Goal: Task Accomplishment & Management: Manage account settings

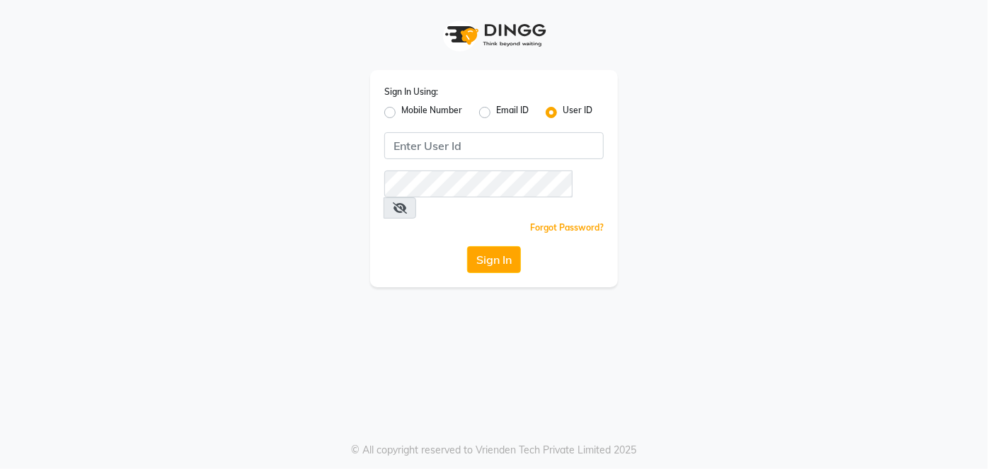
click at [442, 115] on label "Mobile Number" at bounding box center [431, 112] width 61 height 17
click at [410, 113] on input "Mobile Number" at bounding box center [405, 108] width 9 height 9
radio input "true"
radio input "false"
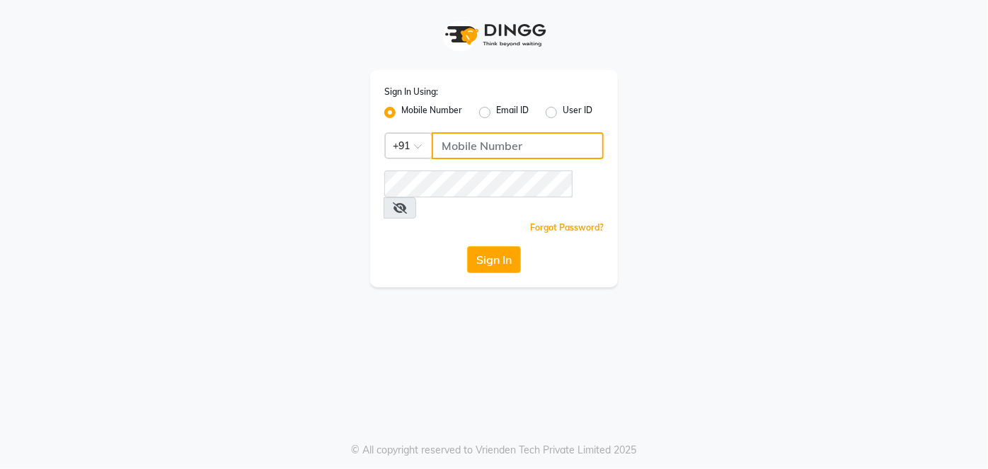
click at [464, 142] on input "Username" at bounding box center [518, 145] width 172 height 27
type input "8356090685"
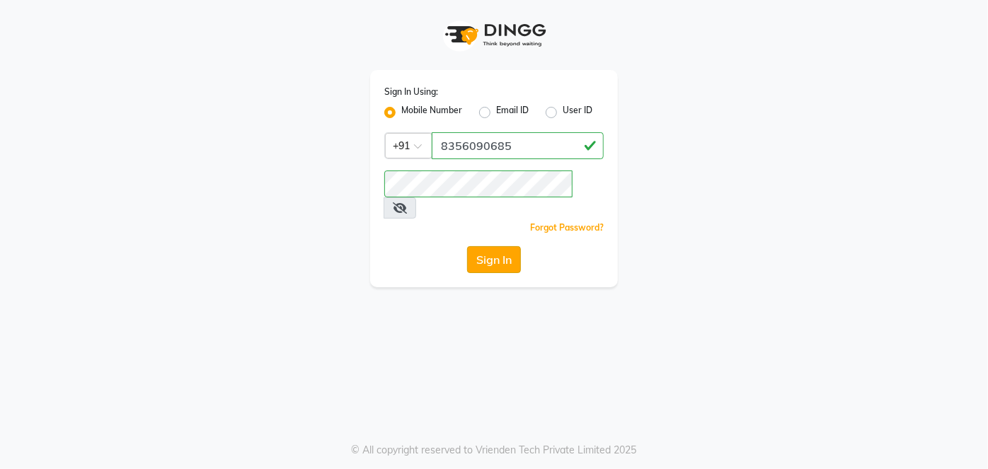
click at [483, 246] on button "Sign In" at bounding box center [494, 259] width 54 height 27
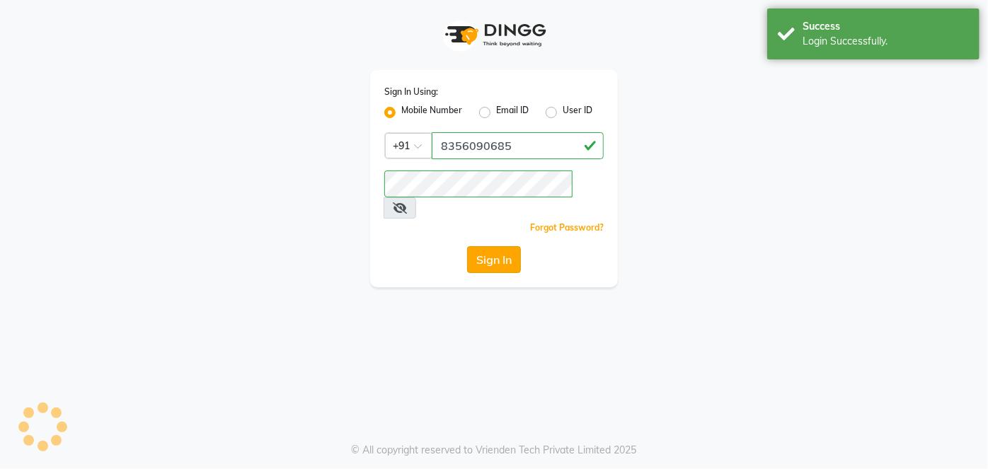
select select "3537"
select select "service"
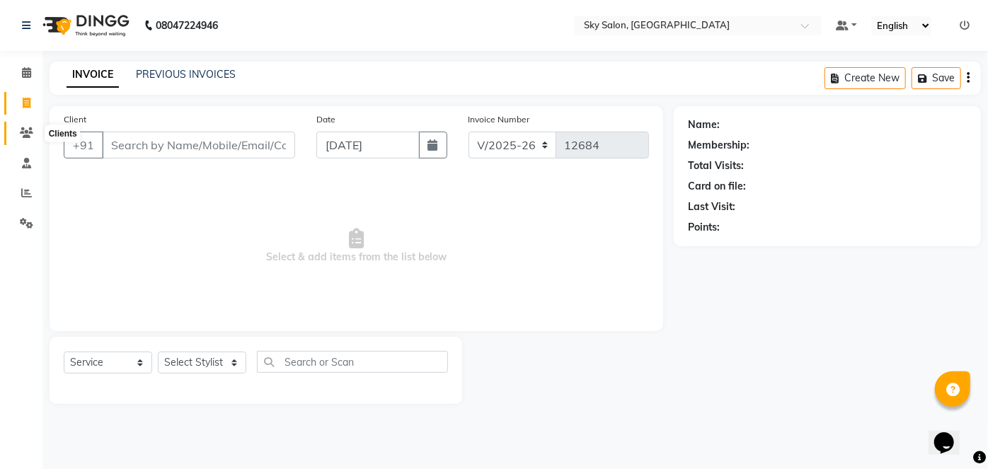
click at [17, 140] on span at bounding box center [26, 133] width 25 height 16
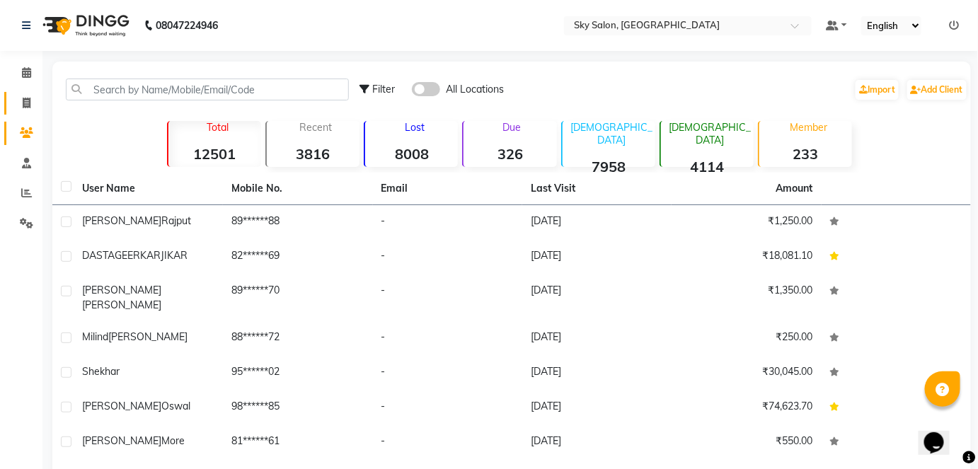
click at [27, 112] on link "Invoice" at bounding box center [21, 103] width 34 height 23
select select "3537"
select select "service"
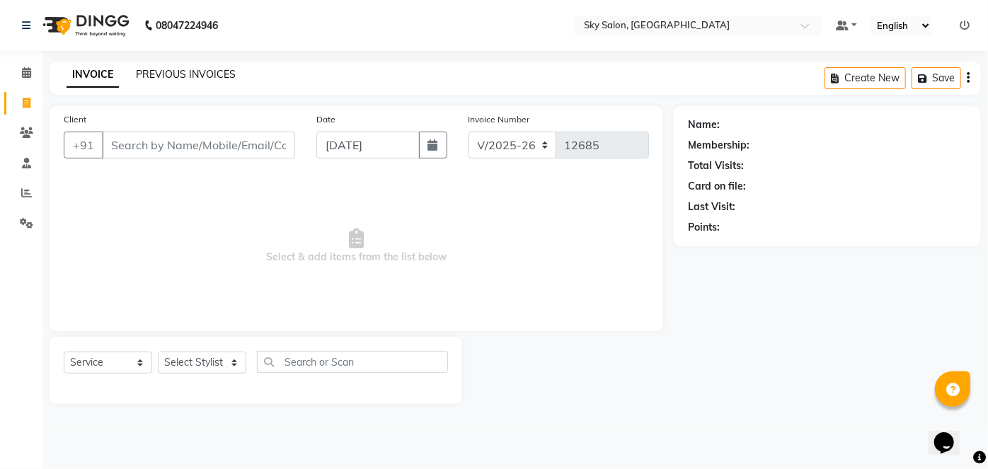
drag, startPoint x: 154, startPoint y: 85, endPoint x: 163, endPoint y: 78, distance: 11.6
click at [163, 78] on div "INVOICE PREVIOUS INVOICES Create New Save" at bounding box center [515, 78] width 931 height 33
click at [163, 78] on link "PREVIOUS INVOICES" at bounding box center [186, 74] width 100 height 13
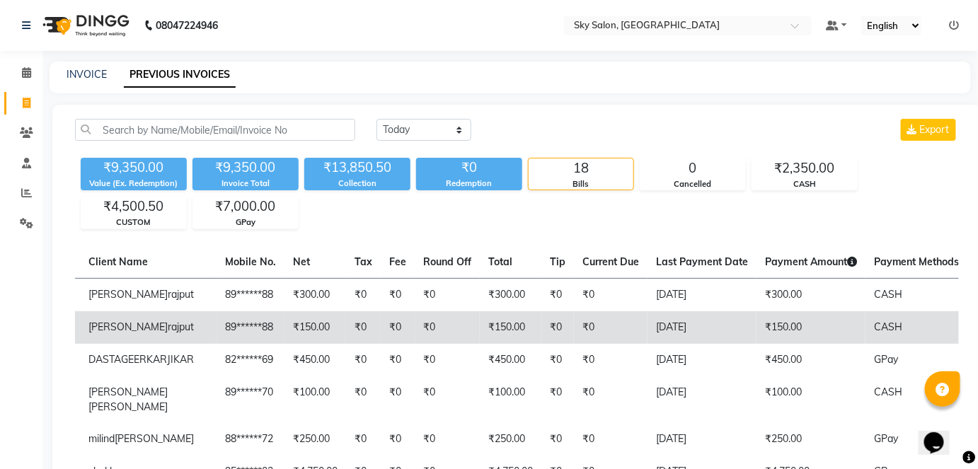
scroll to position [0, 156]
click at [415, 330] on td "₹0" at bounding box center [447, 327] width 65 height 33
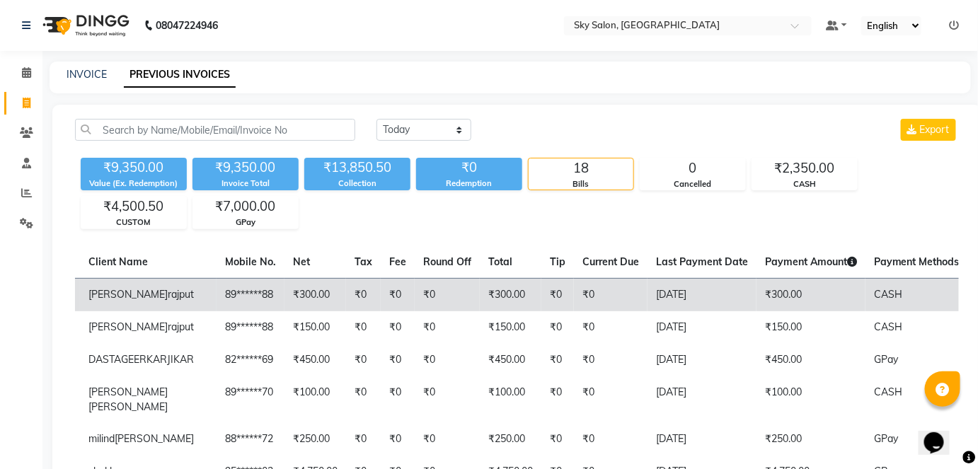
click at [381, 309] on td "₹0" at bounding box center [398, 294] width 34 height 33
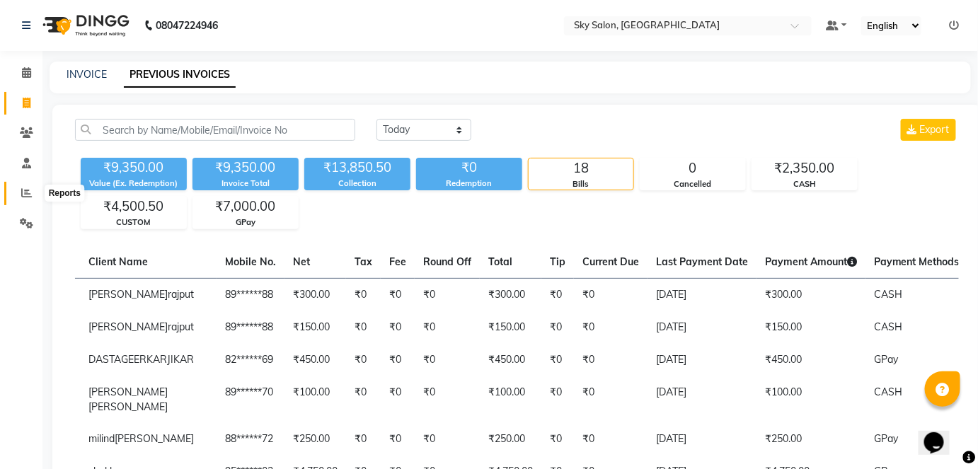
click at [28, 192] on icon at bounding box center [26, 193] width 11 height 11
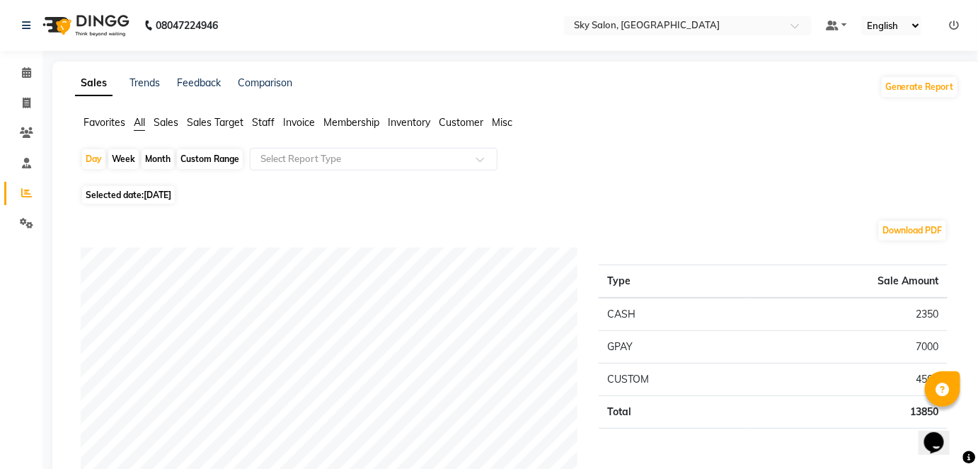
click at [262, 123] on span "Staff" at bounding box center [263, 122] width 23 height 13
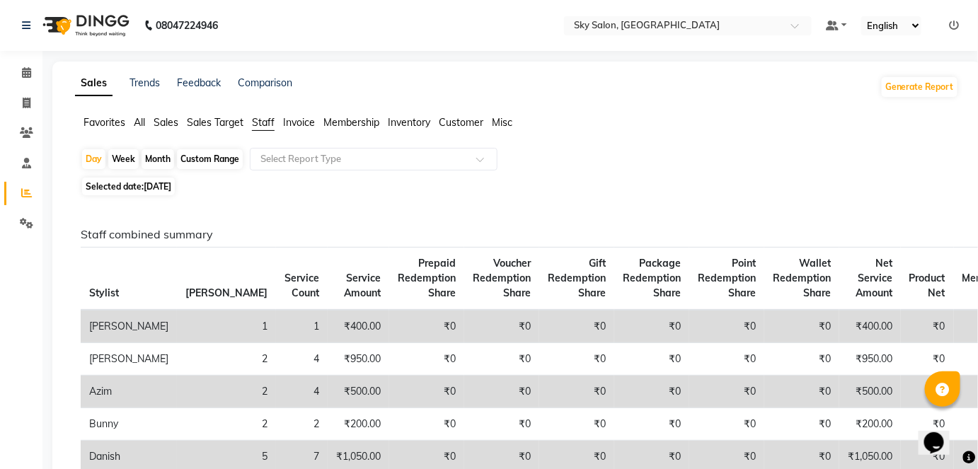
click at [221, 153] on div "Custom Range" at bounding box center [210, 159] width 66 height 20
select select "9"
select select "2025"
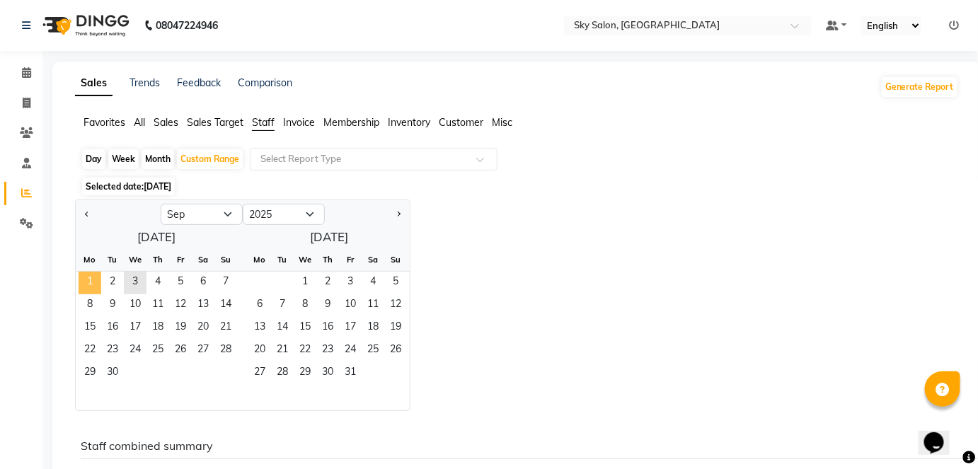
click at [98, 277] on span "1" at bounding box center [90, 283] width 23 height 23
click at [125, 280] on span "3" at bounding box center [135, 283] width 23 height 23
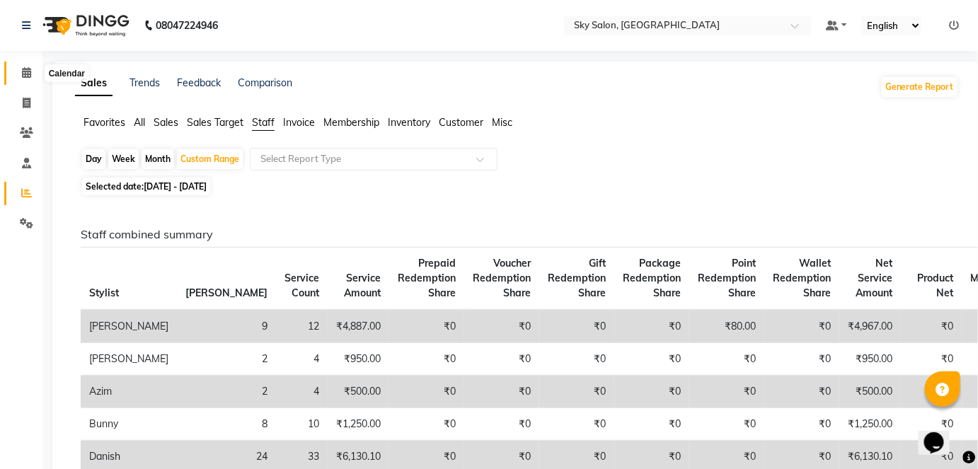
click at [23, 76] on icon at bounding box center [26, 72] width 9 height 11
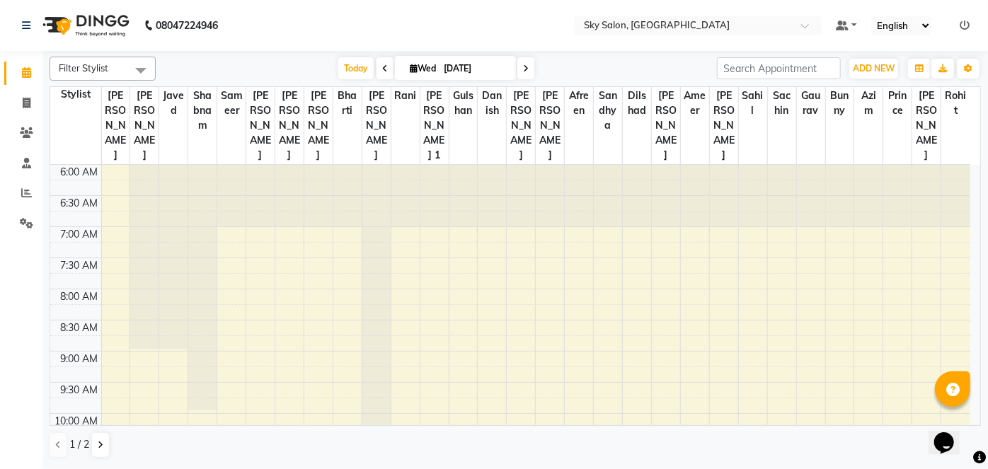
click at [39, 118] on li "Clients" at bounding box center [21, 133] width 42 height 30
click at [32, 106] on span at bounding box center [26, 104] width 25 height 16
select select "service"
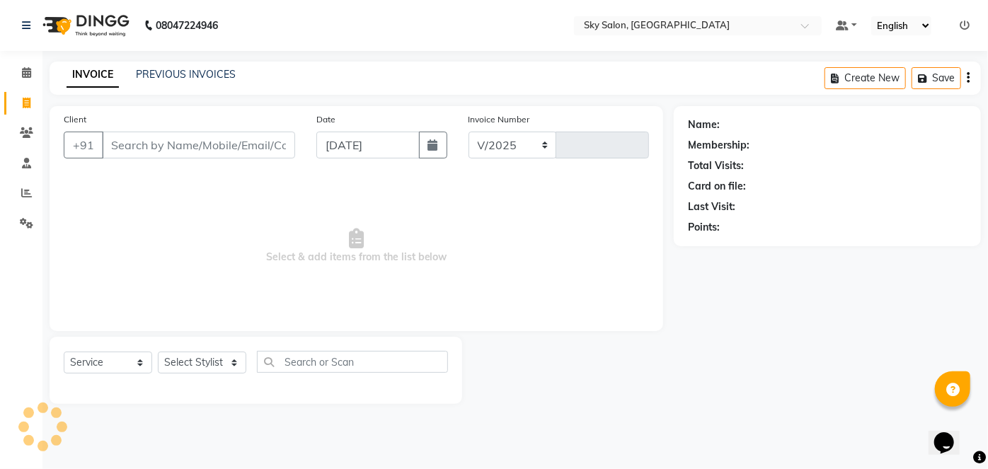
select select "3537"
type input "12690"
click at [205, 76] on link "PREVIOUS INVOICES" at bounding box center [186, 74] width 100 height 13
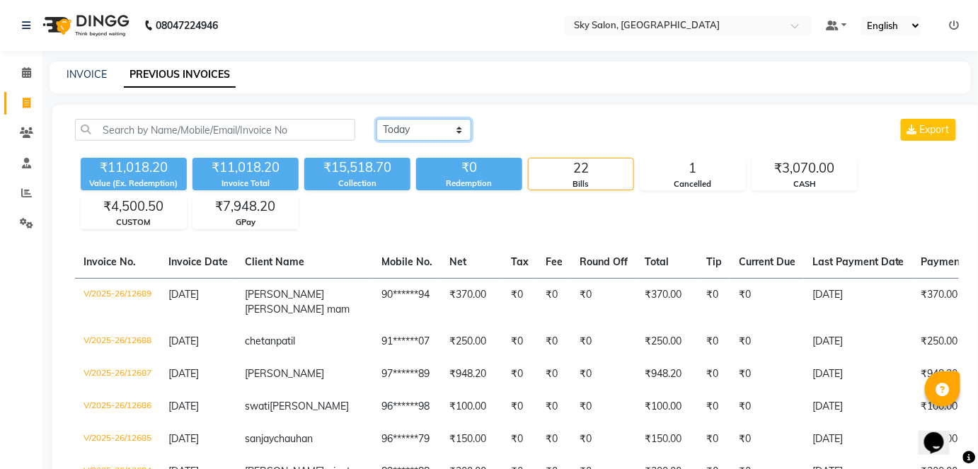
drag, startPoint x: 454, startPoint y: 129, endPoint x: 427, endPoint y: 172, distance: 50.5
click at [427, 172] on div "[DATE] [DATE] Custom Range Export ₹11,018.20 Value (Ex. Redemption) ₹11,018.20 …" at bounding box center [517, 174] width 901 height 110
select select "[DATE]"
click at [376, 119] on select "[DATE] [DATE] Custom Range" at bounding box center [423, 130] width 95 height 22
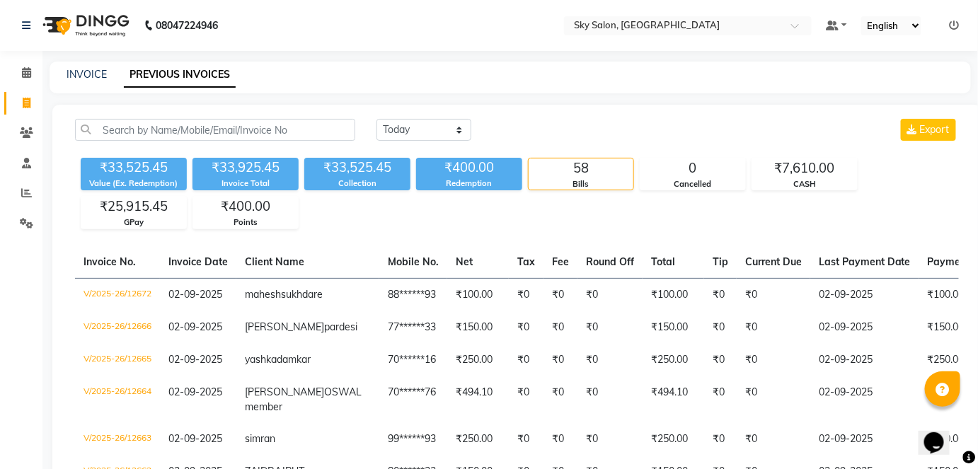
click at [577, 310] on td "₹0" at bounding box center [609, 294] width 65 height 33
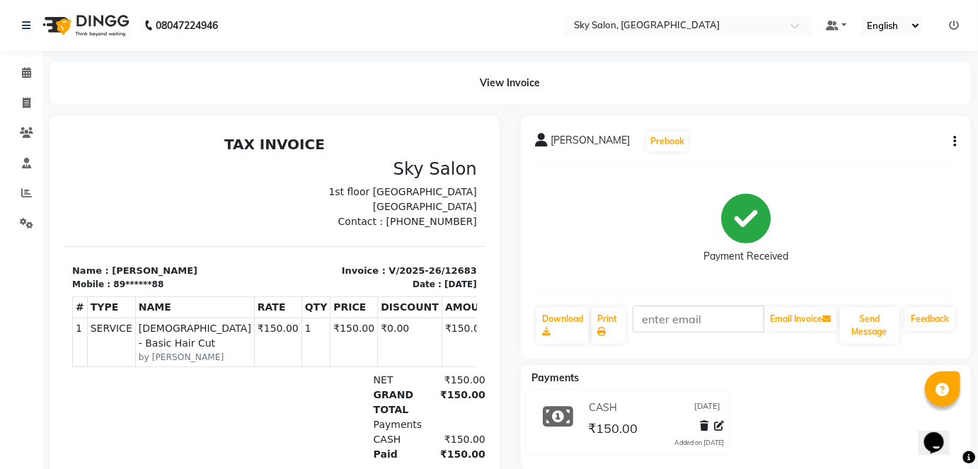
click at [958, 139] on div "manik rajput Prebook Payment Received Download Print Email Invoice Send Message…" at bounding box center [746, 237] width 450 height 243
click at [958, 140] on div "manik rajput Prebook Payment Received Download Print Email Invoice Send Message…" at bounding box center [746, 237] width 450 height 243
click at [957, 141] on div "manik rajput Prebook Payment Received Download Print Email Invoice Send Message…" at bounding box center [746, 237] width 450 height 243
click at [957, 142] on icon "button" at bounding box center [955, 142] width 3 height 1
click at [863, 159] on div "Edit Invoice" at bounding box center [885, 160] width 97 height 18
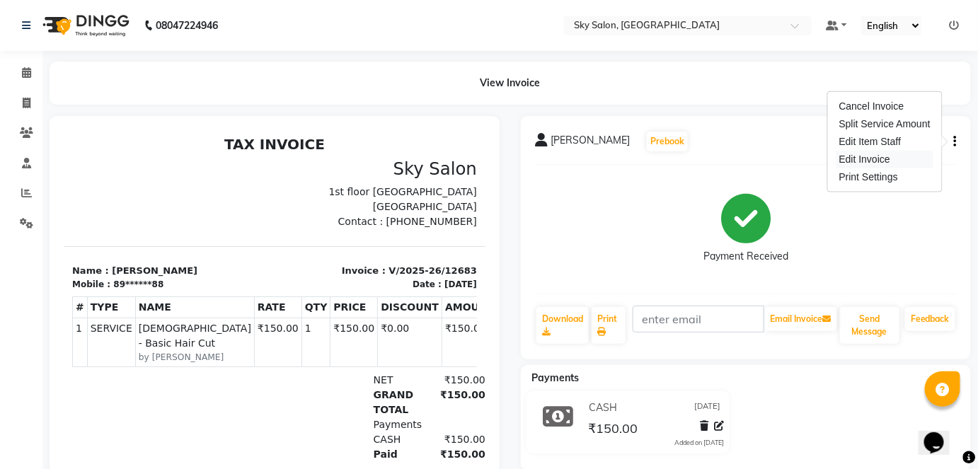
select select "service"
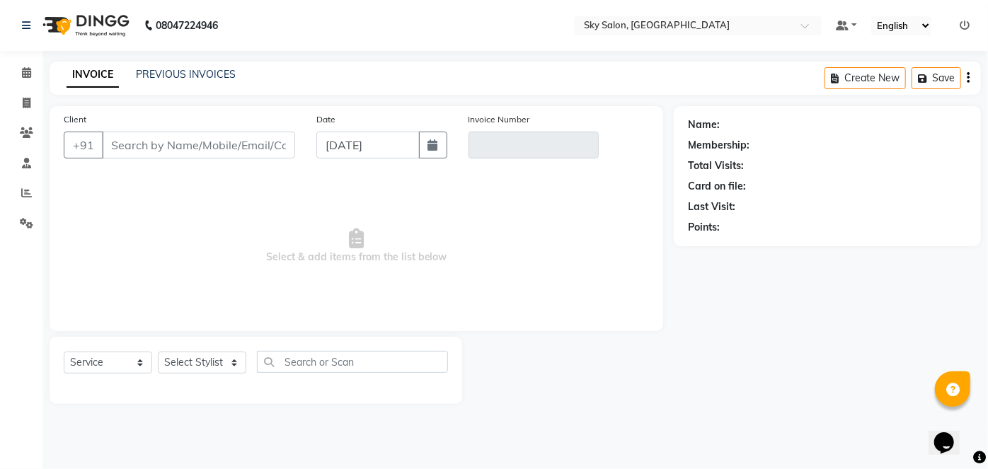
type input "89******88"
type input "V/2025-26/12683"
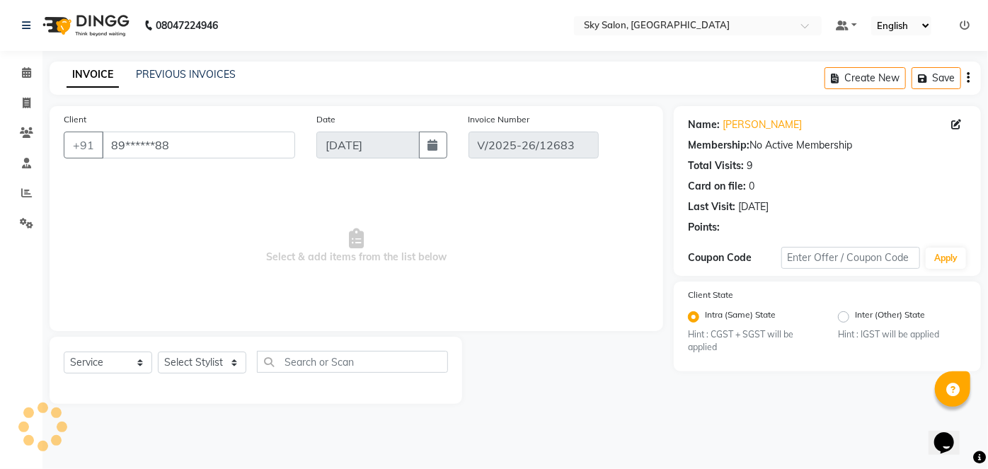
select select "select"
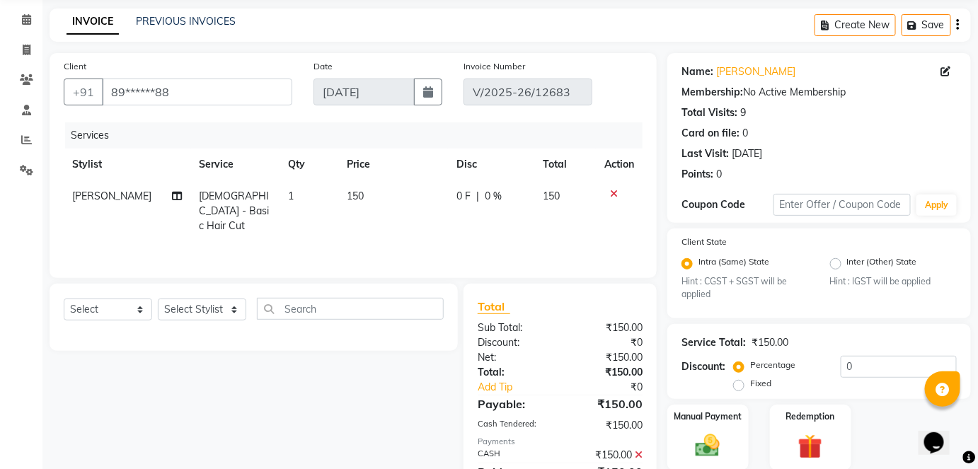
scroll to position [54, 0]
click at [97, 193] on span "[PERSON_NAME]" at bounding box center [111, 195] width 79 height 13
select select "57852"
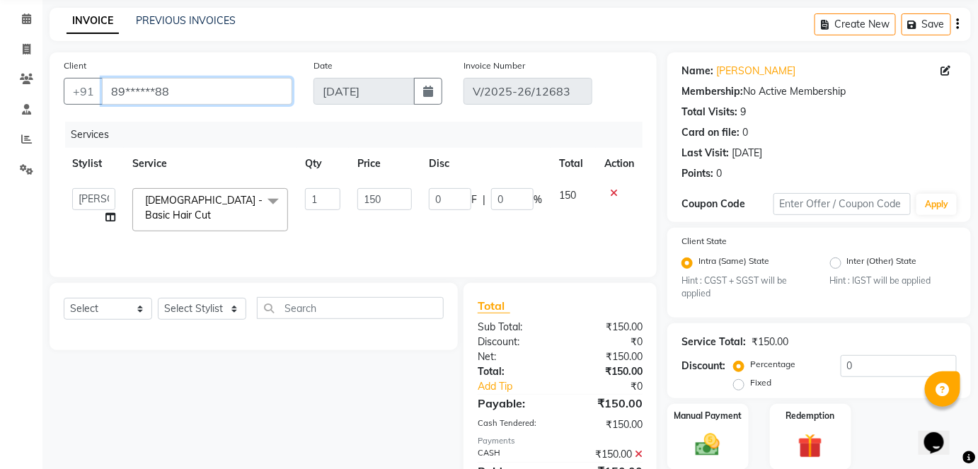
click at [195, 96] on input "89******88" at bounding box center [197, 91] width 190 height 27
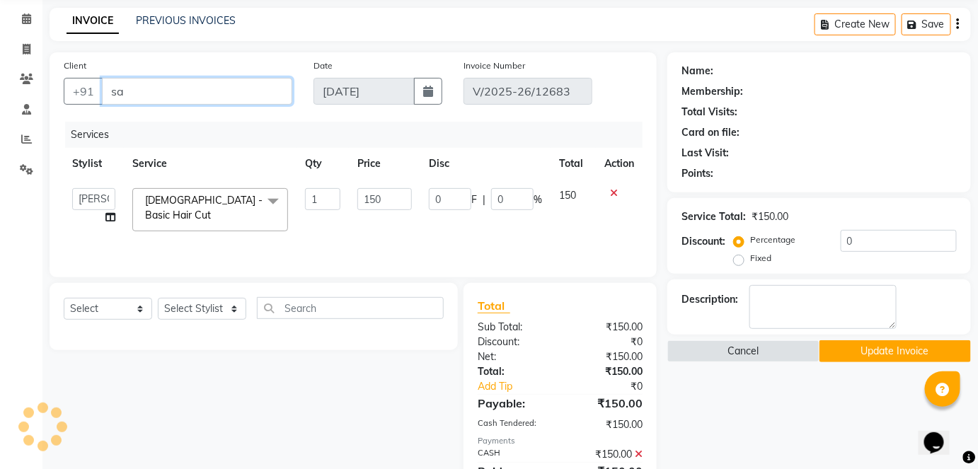
type input "s"
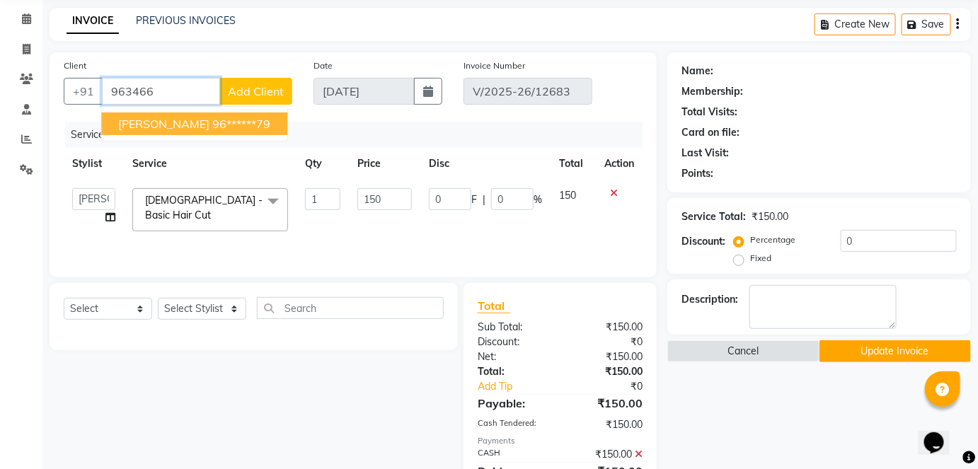
click at [164, 125] on span "sanjay chauhan" at bounding box center [163, 124] width 91 height 14
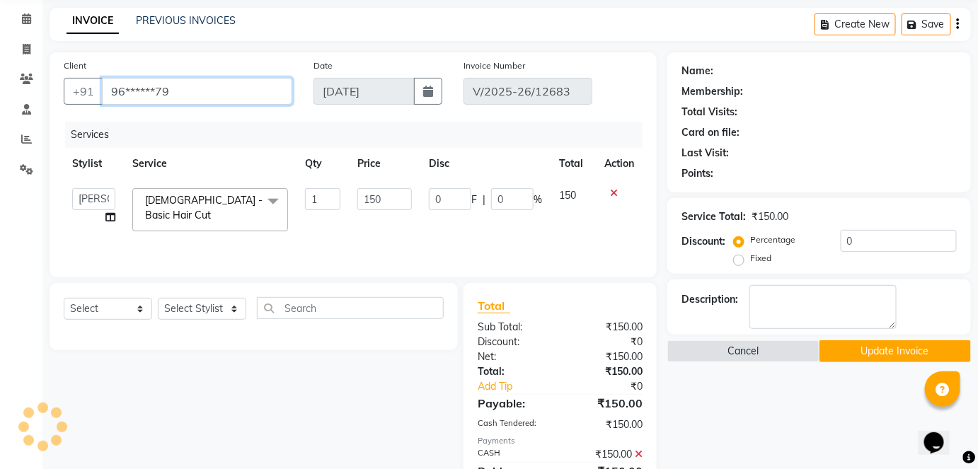
type input "96******79"
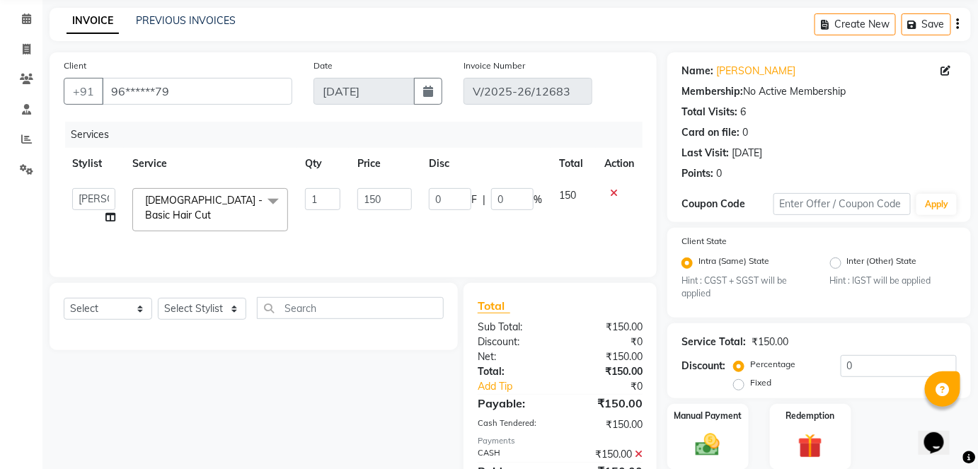
scroll to position [163, 0]
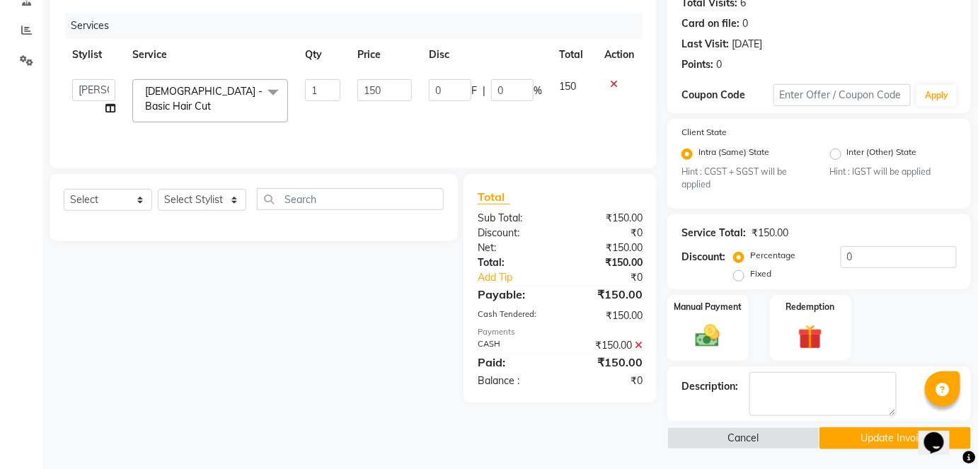
click at [844, 436] on button "Update Invoice" at bounding box center [896, 438] width 152 height 22
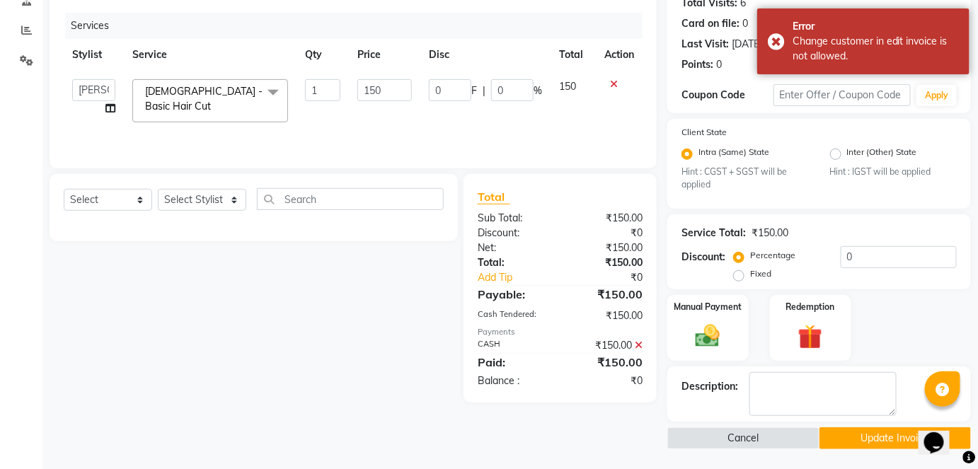
click at [638, 342] on icon at bounding box center [639, 345] width 8 height 10
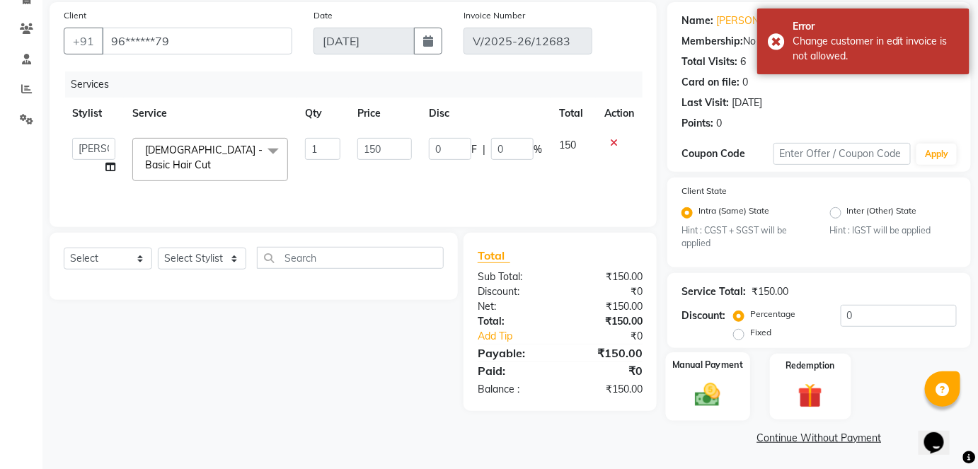
click at [699, 402] on img at bounding box center [707, 395] width 41 height 29
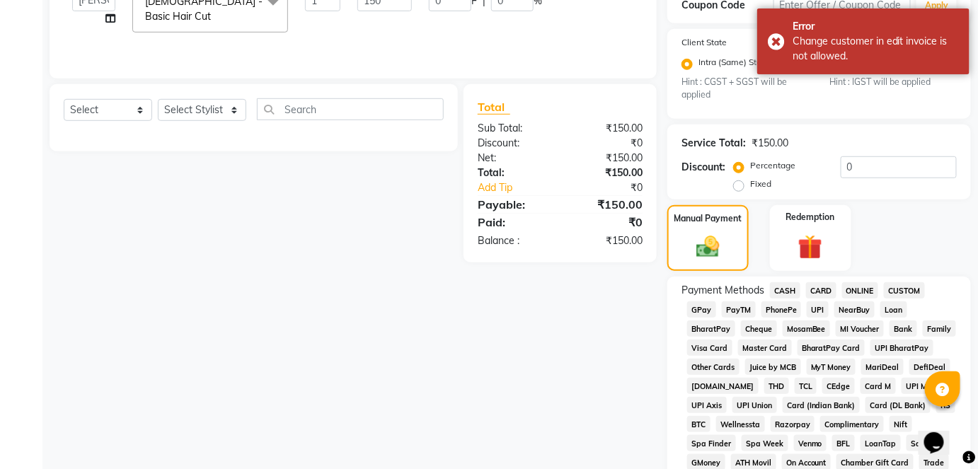
scroll to position [265, 0]
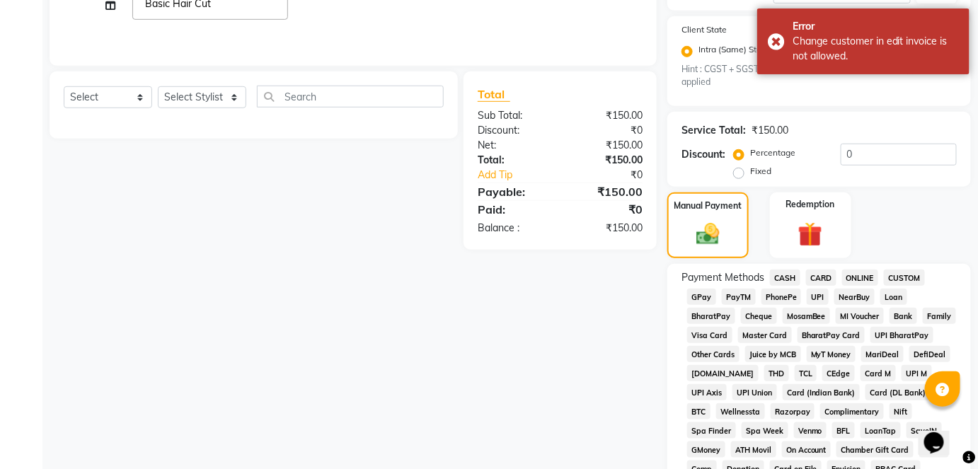
click at [789, 274] on span "CASH" at bounding box center [785, 278] width 30 height 16
drag, startPoint x: 789, startPoint y: 273, endPoint x: 751, endPoint y: 306, distance: 50.2
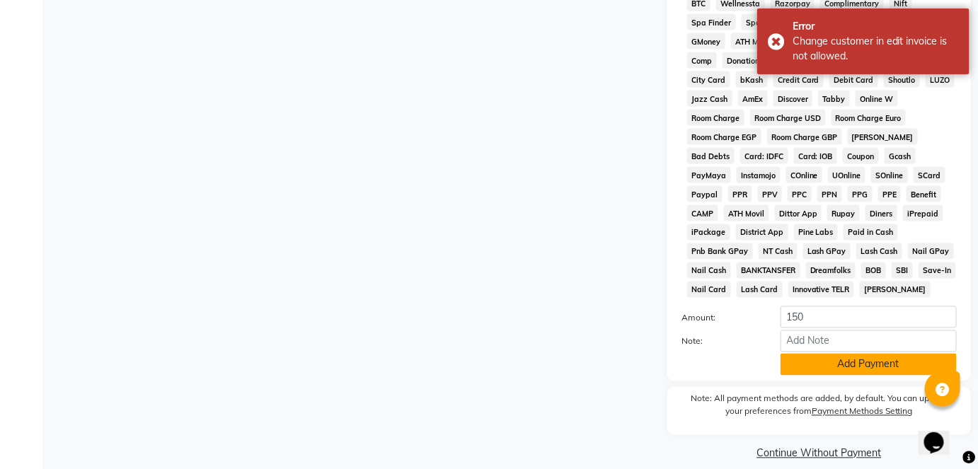
scroll to position [674, 0]
click at [847, 367] on button "Add Payment" at bounding box center [869, 364] width 176 height 22
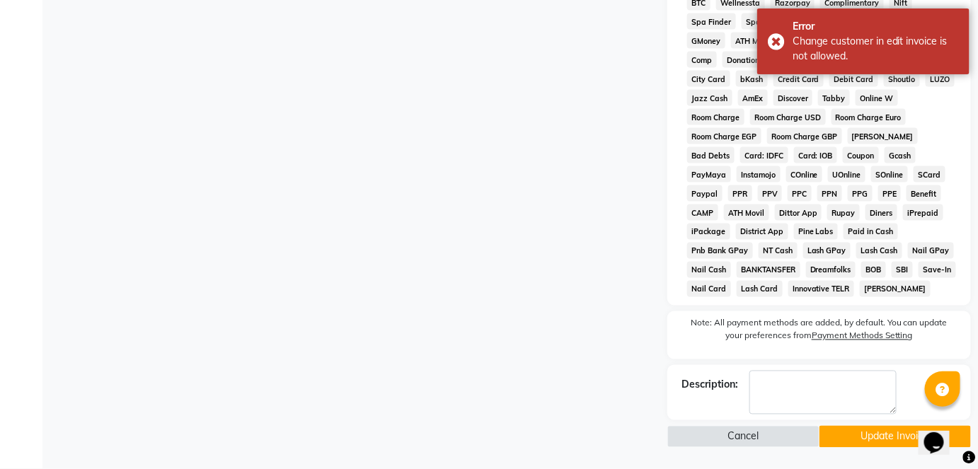
click at [857, 446] on button "Update Invoice" at bounding box center [896, 437] width 152 height 22
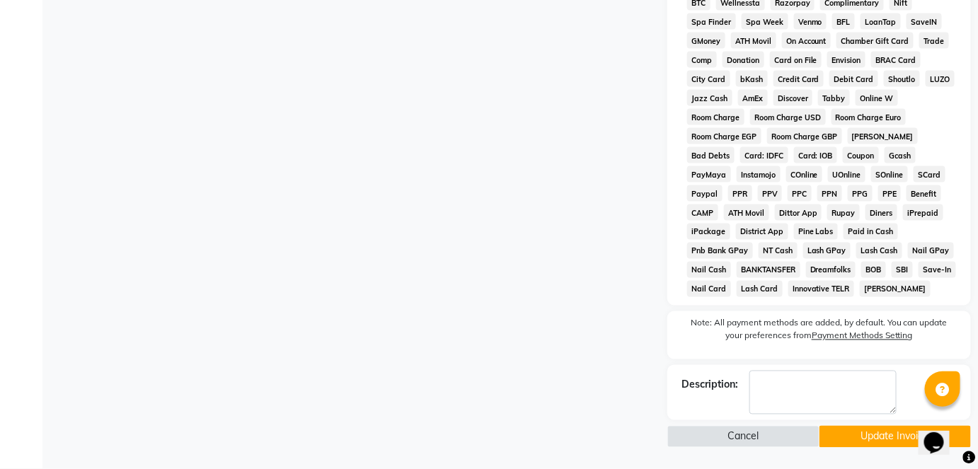
click at [844, 437] on button "Update Invoice" at bounding box center [896, 437] width 152 height 22
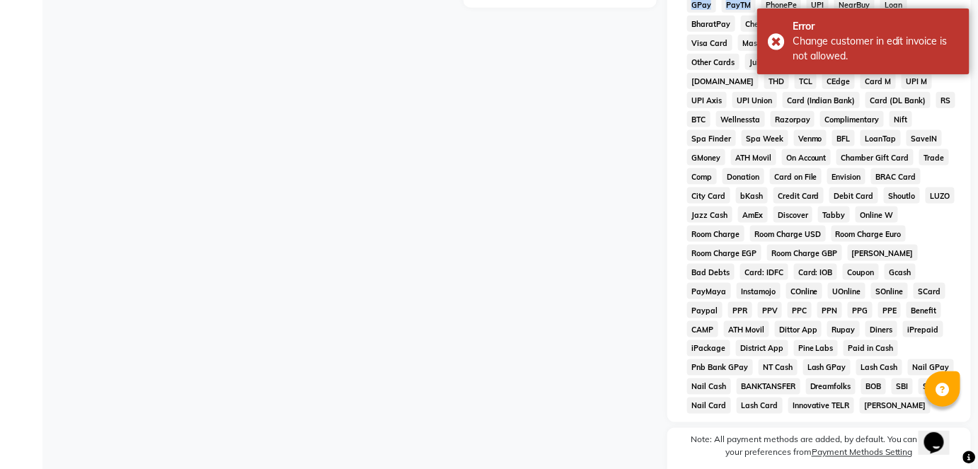
scroll to position [675, 0]
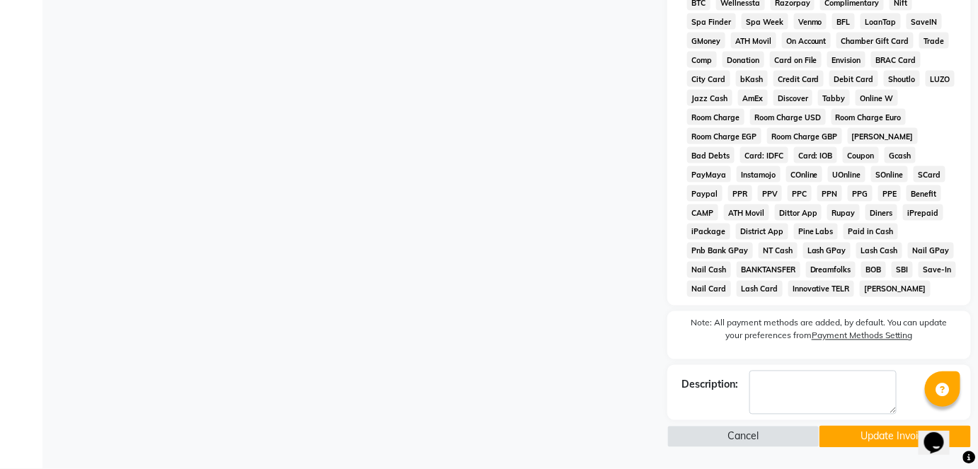
click at [874, 442] on button "Update Invoice" at bounding box center [896, 437] width 152 height 22
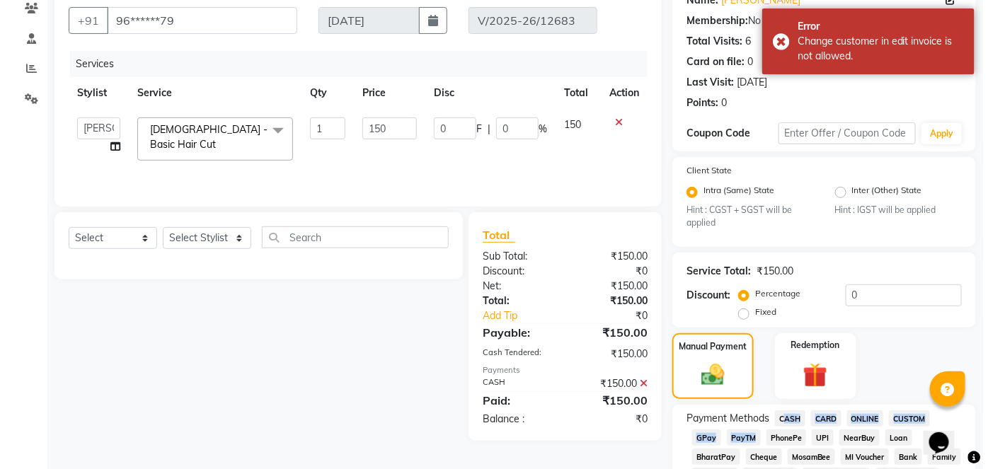
scroll to position [0, 0]
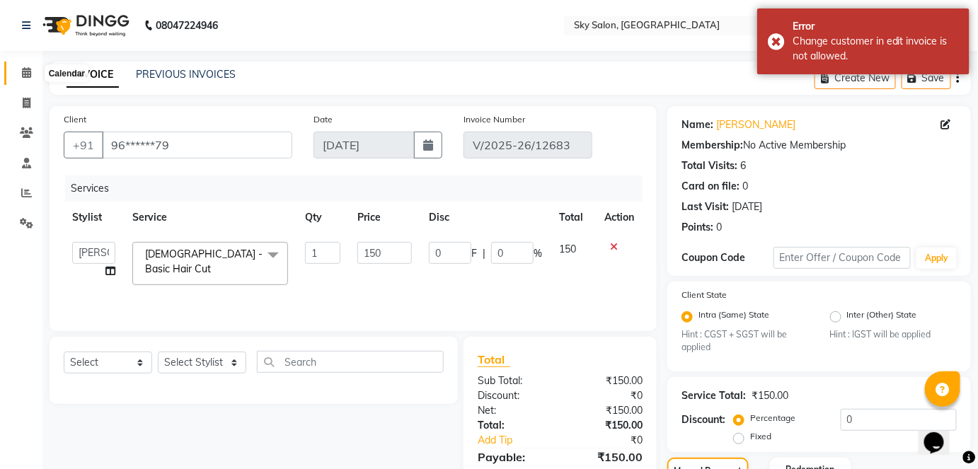
click at [25, 75] on icon at bounding box center [26, 72] width 9 height 11
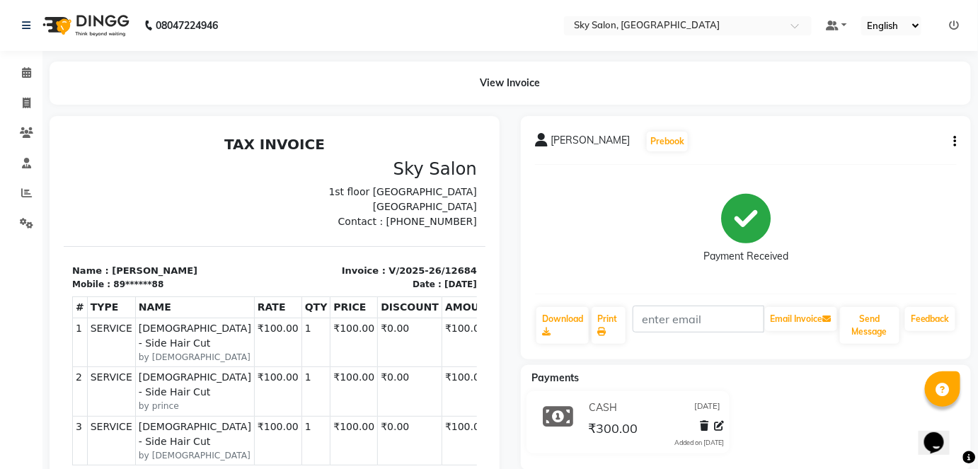
click at [953, 151] on div "manik rajput Prebook" at bounding box center [746, 141] width 422 height 23
click at [953, 149] on button "button" at bounding box center [952, 141] width 8 height 15
click at [880, 146] on div "Edit Item Staff" at bounding box center [885, 142] width 97 height 18
select select
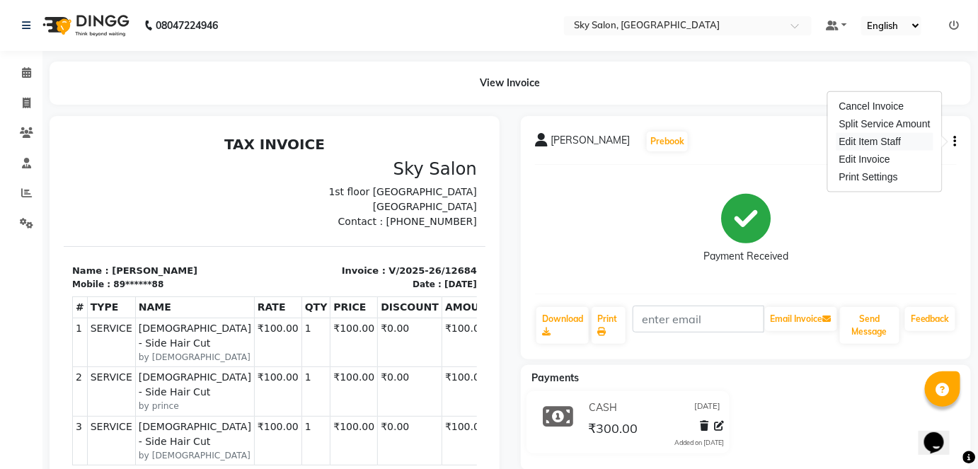
select select
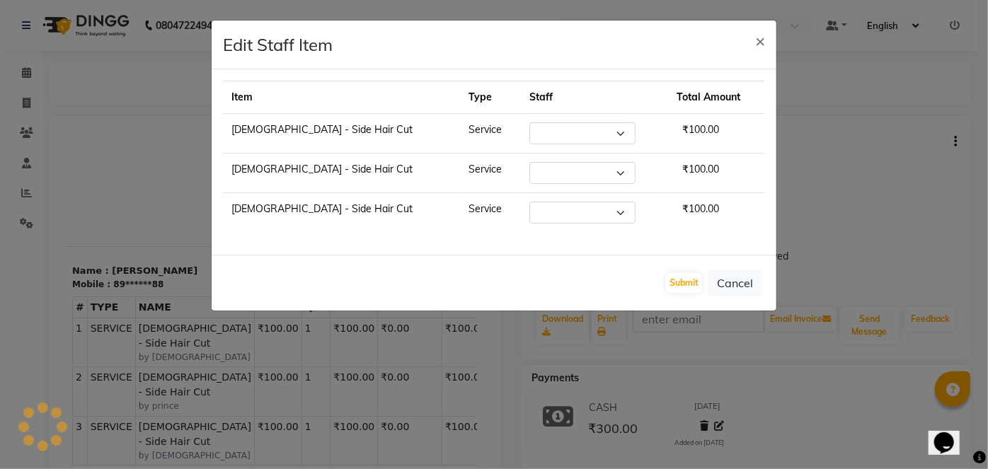
select select "57500"
select select "89643"
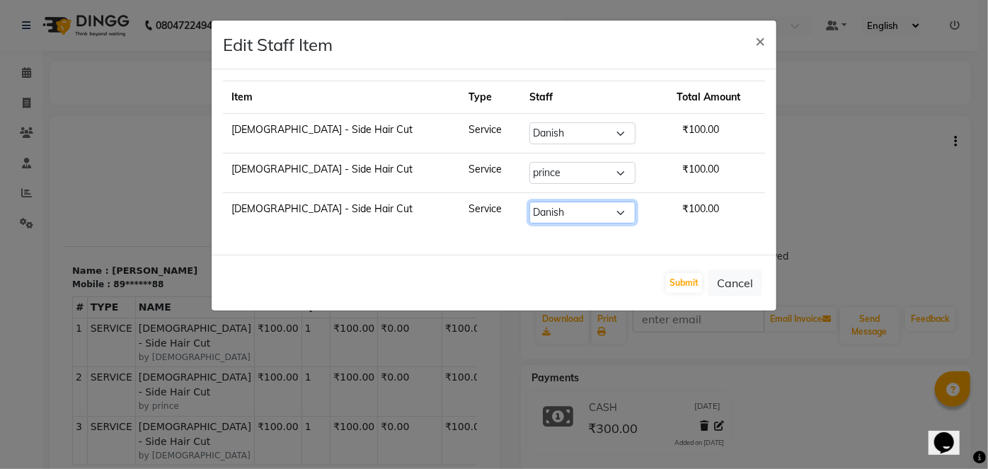
click at [529, 214] on select "Select afreen akshata aman saha ameer Anagha anisa arbaj azim bharti Bunny Dani…" at bounding box center [582, 213] width 106 height 22
select select "84353"
click at [529, 202] on select "Select afreen akshata aman saha ameer Anagha anisa arbaj azim bharti Bunny Dani…" at bounding box center [582, 213] width 106 height 22
click at [682, 284] on button "Submit" at bounding box center [684, 283] width 36 height 20
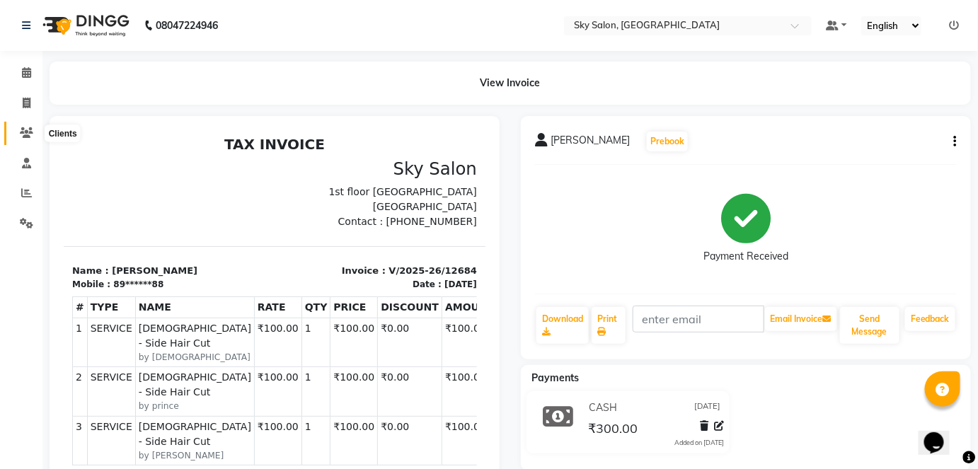
click at [21, 134] on icon at bounding box center [26, 132] width 13 height 11
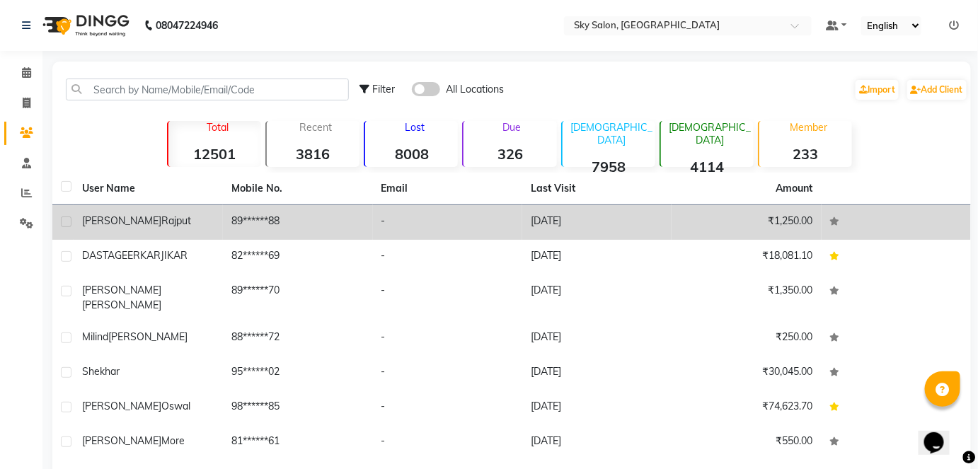
click at [161, 221] on span "rajput" at bounding box center [176, 220] width 30 height 13
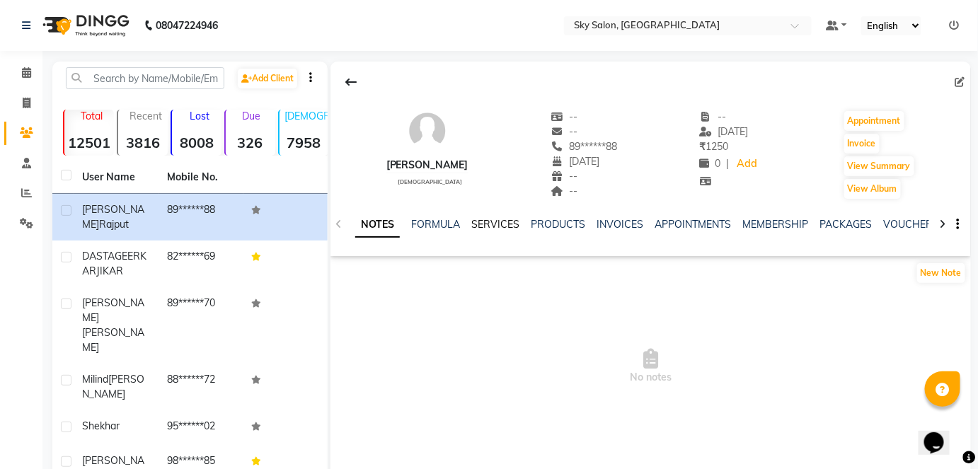
click at [502, 225] on link "SERVICES" at bounding box center [495, 224] width 48 height 13
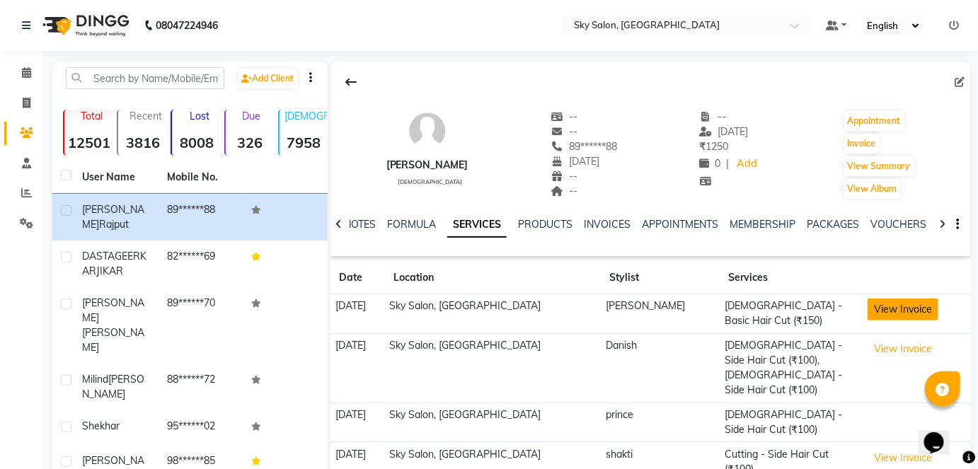
click at [868, 316] on button "View Invoice" at bounding box center [903, 310] width 71 height 22
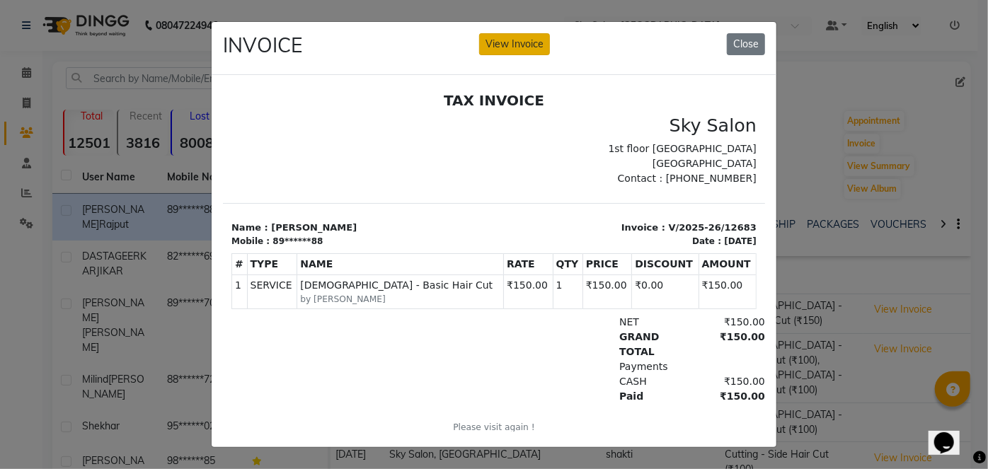
click at [497, 38] on button "View Invoice" at bounding box center [514, 44] width 71 height 22
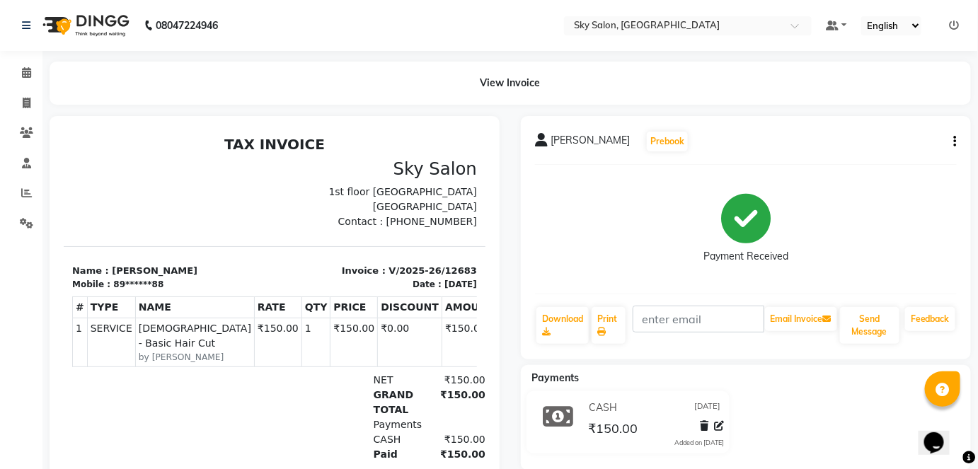
click at [953, 142] on button "button" at bounding box center [952, 141] width 8 height 15
click at [881, 109] on div "Cancel Invoice" at bounding box center [885, 107] width 97 height 18
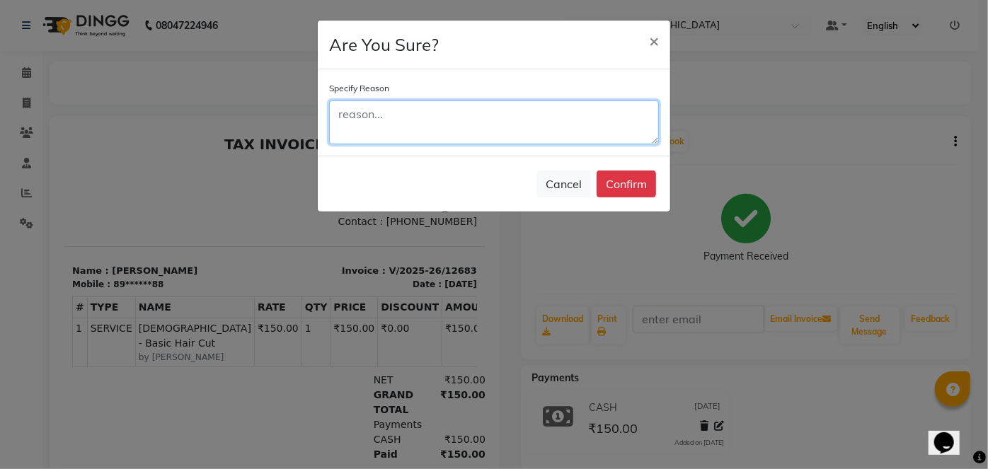
click at [454, 125] on textarea at bounding box center [494, 122] width 330 height 44
type textarea "wrong name"
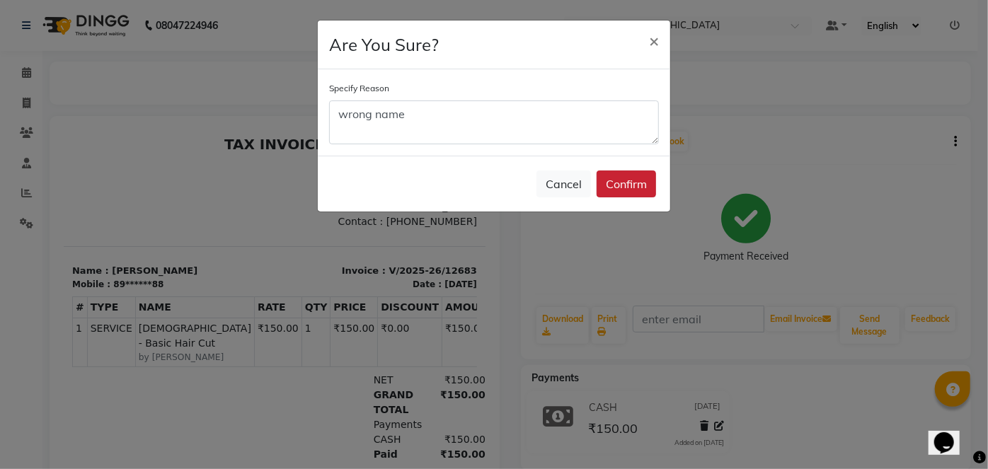
click at [638, 180] on button "Confirm" at bounding box center [626, 184] width 59 height 27
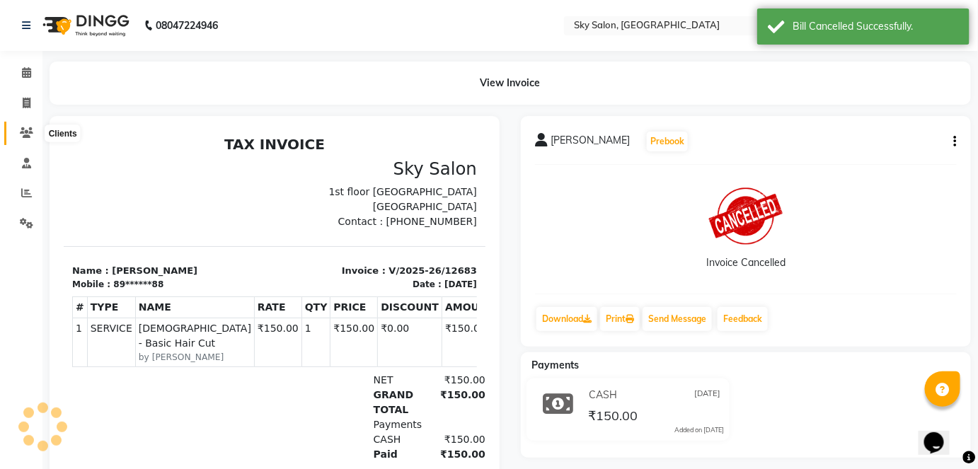
click at [28, 138] on icon at bounding box center [26, 132] width 13 height 11
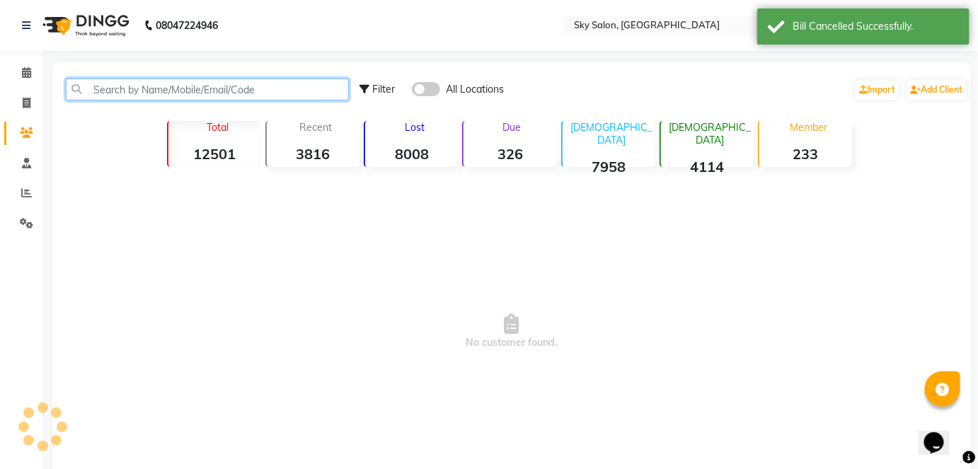
click at [169, 93] on input "text" at bounding box center [207, 90] width 283 height 22
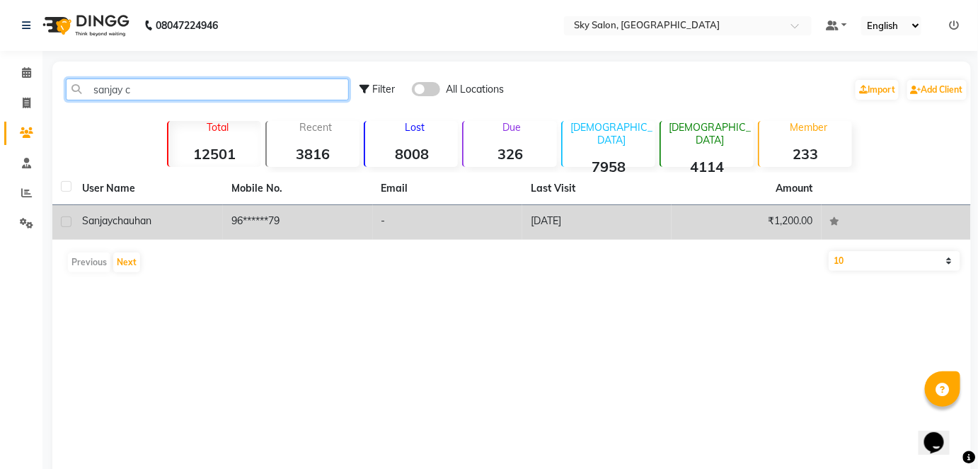
type input "sanjay c"
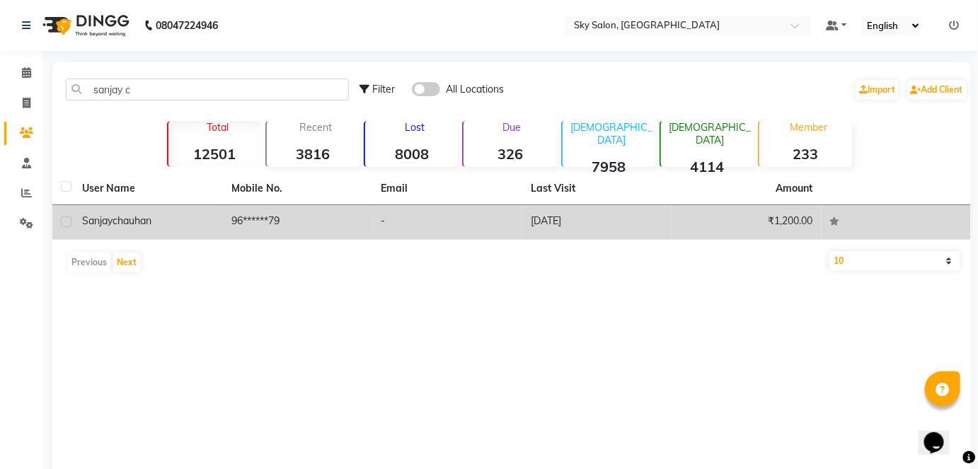
click at [249, 210] on td "96******79" at bounding box center [297, 222] width 149 height 35
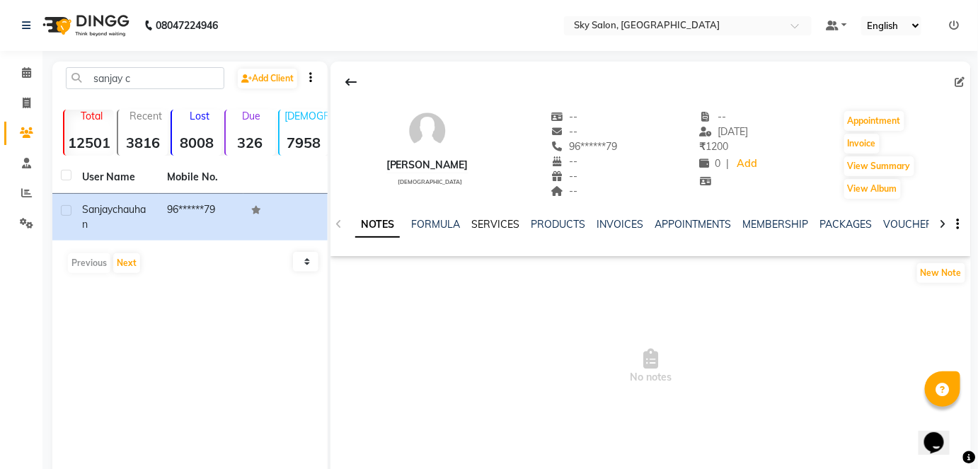
click at [490, 219] on link "SERVICES" at bounding box center [495, 224] width 48 height 13
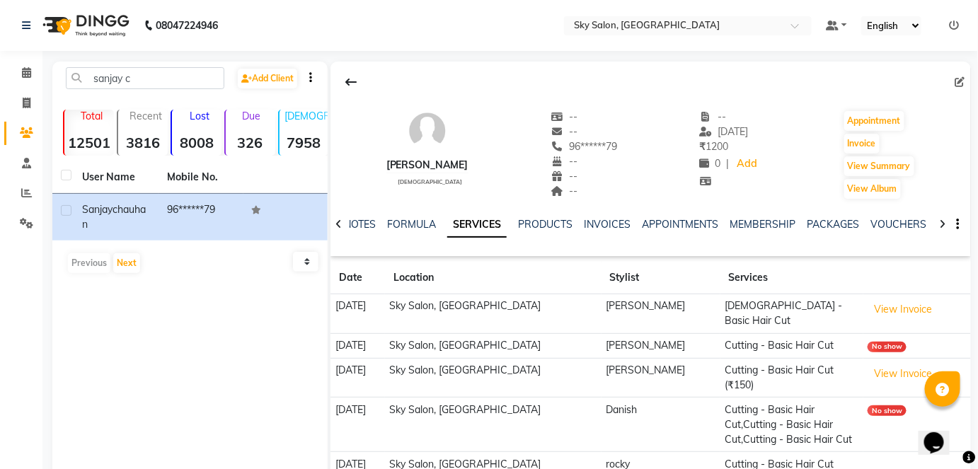
scroll to position [40, 0]
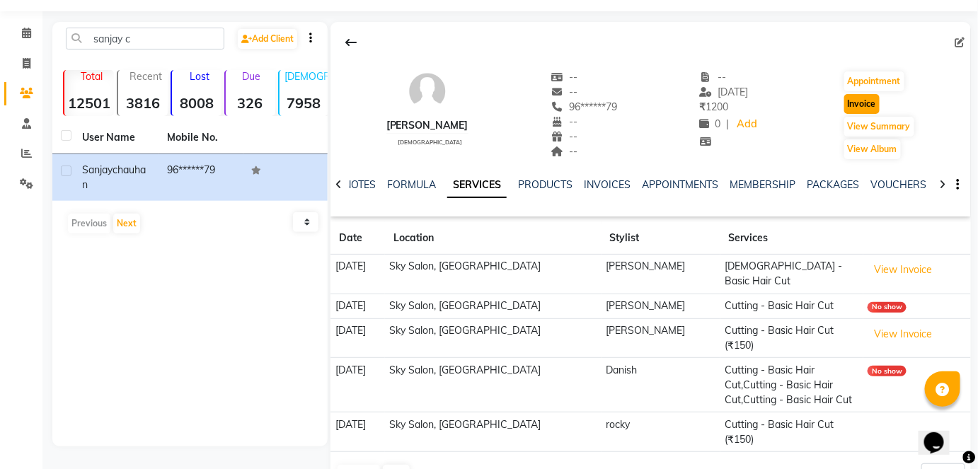
click at [872, 100] on button "Invoice" at bounding box center [861, 104] width 35 height 20
select select "3537"
select select "service"
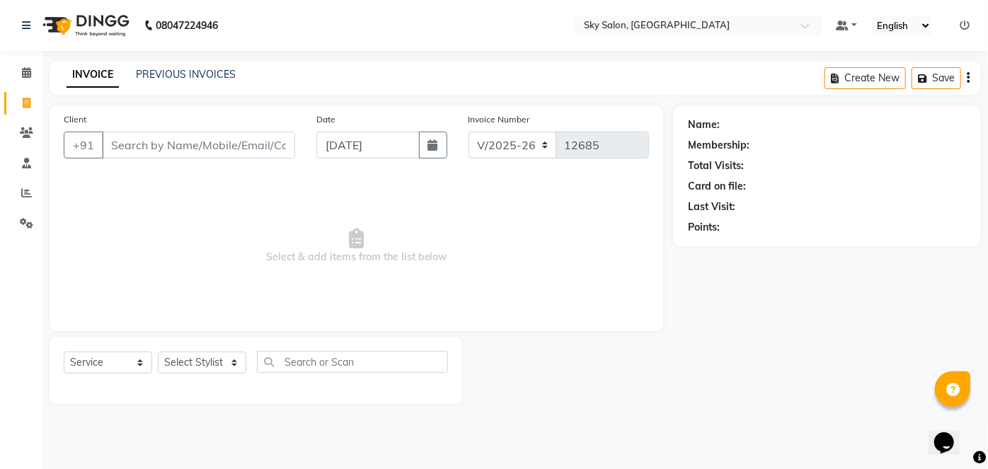
type input "96******79"
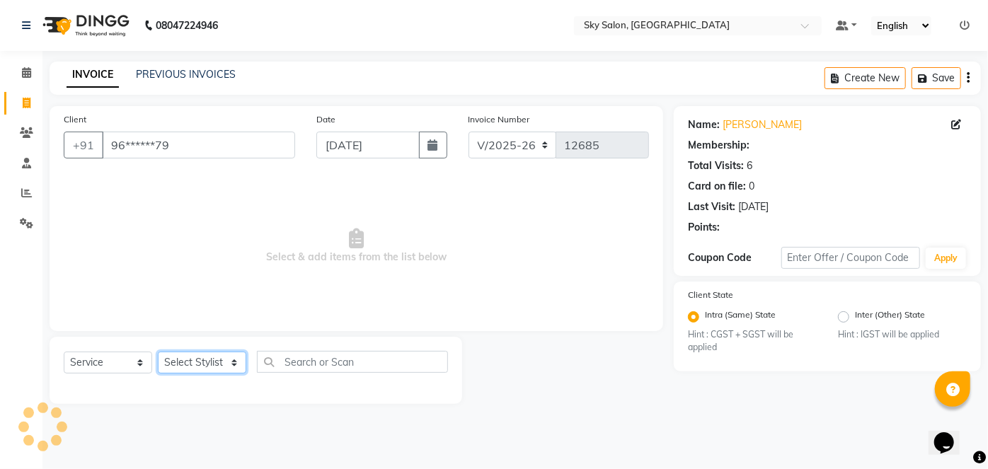
click at [230, 364] on select "Select Stylist afreen akshata aman saha ameer Anagha anisa arbaj azim bharti Bu…" at bounding box center [202, 363] width 88 height 22
select select "57852"
click at [158, 352] on select "Select Stylist afreen akshata aman saha ameer Anagha anisa arbaj azim bharti Bu…" at bounding box center [202, 363] width 88 height 22
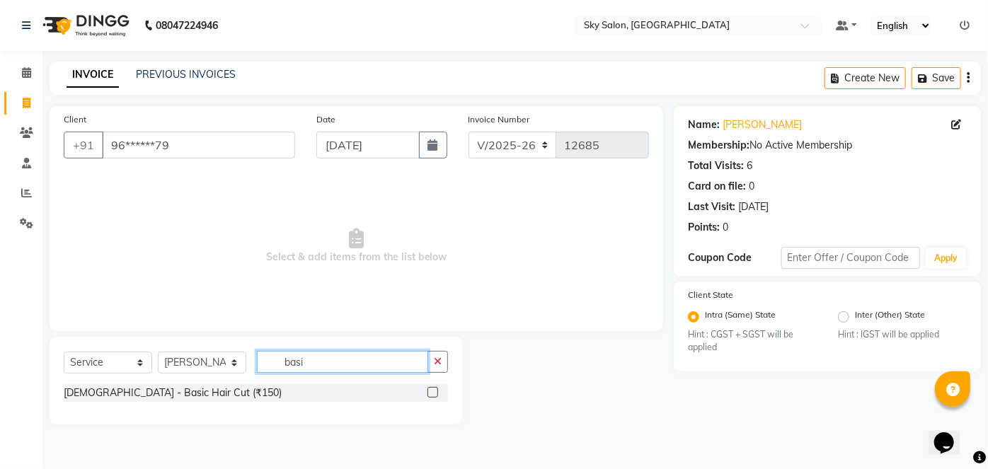
type input "basi"
click at [435, 389] on label at bounding box center [432, 392] width 11 height 11
click at [435, 389] on input "checkbox" at bounding box center [431, 393] width 9 height 9
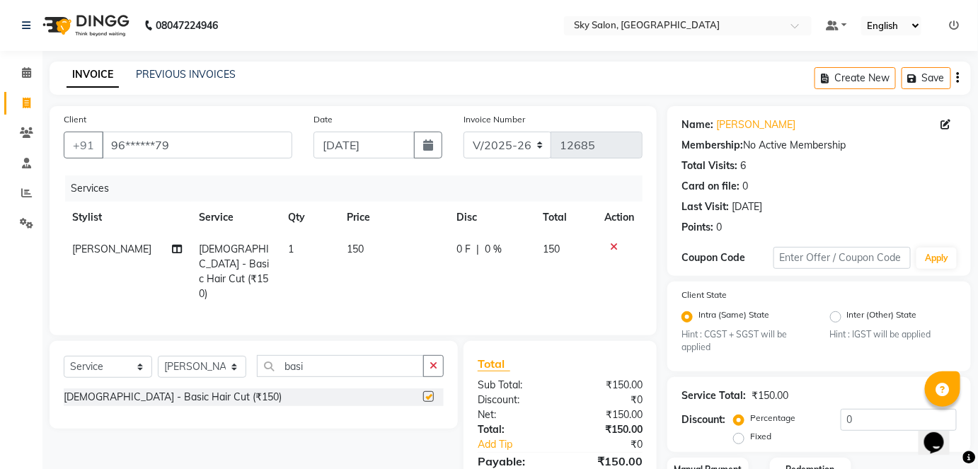
scroll to position [104, 0]
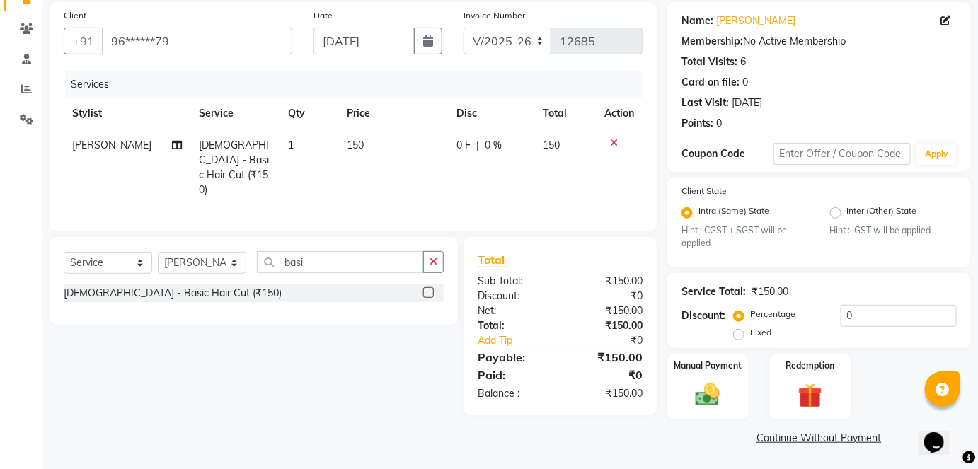
checkbox input "false"
click at [715, 379] on div "Manual Payment" at bounding box center [708, 386] width 84 height 69
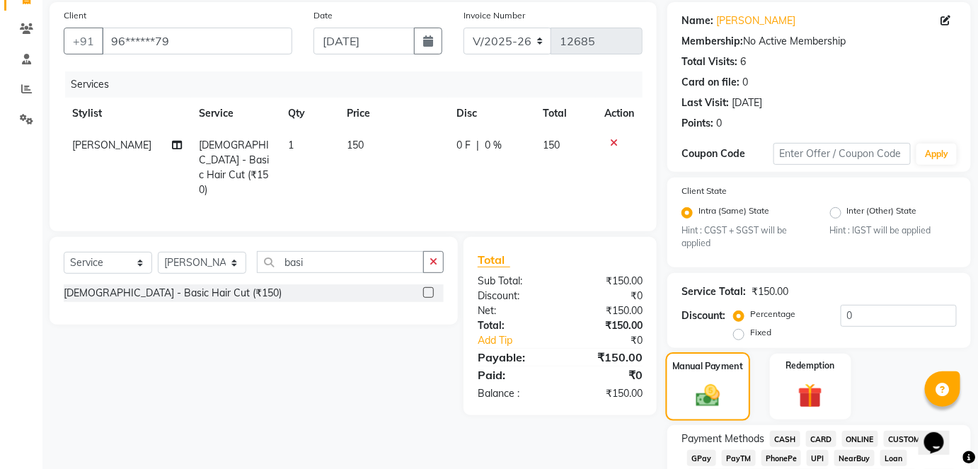
scroll to position [214, 0]
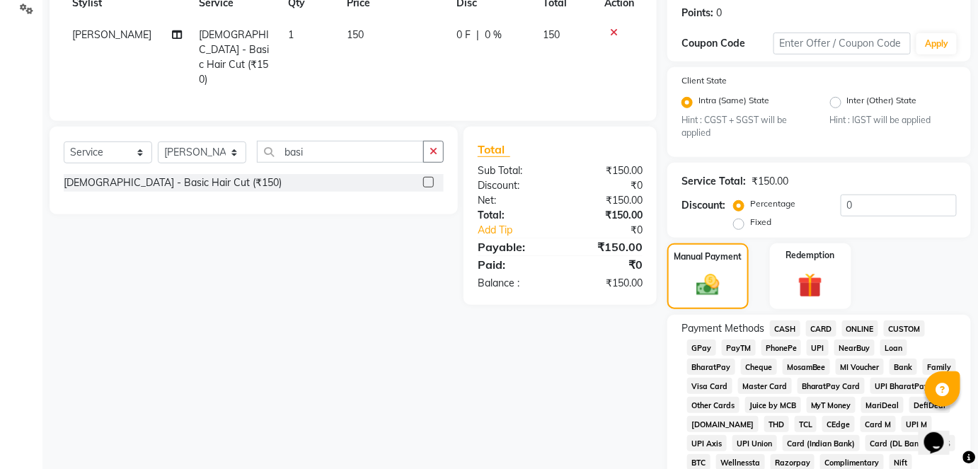
click at [791, 324] on span "CASH" at bounding box center [785, 329] width 30 height 16
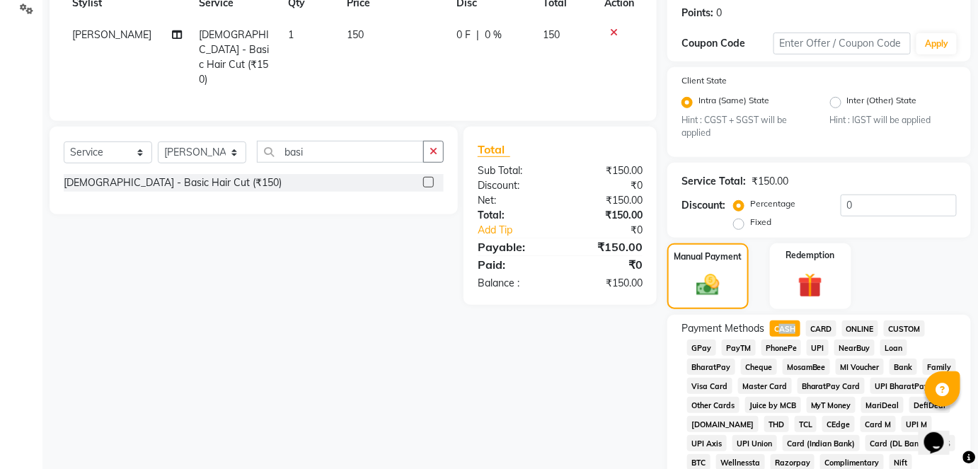
click at [791, 324] on span "CASH" at bounding box center [785, 329] width 30 height 16
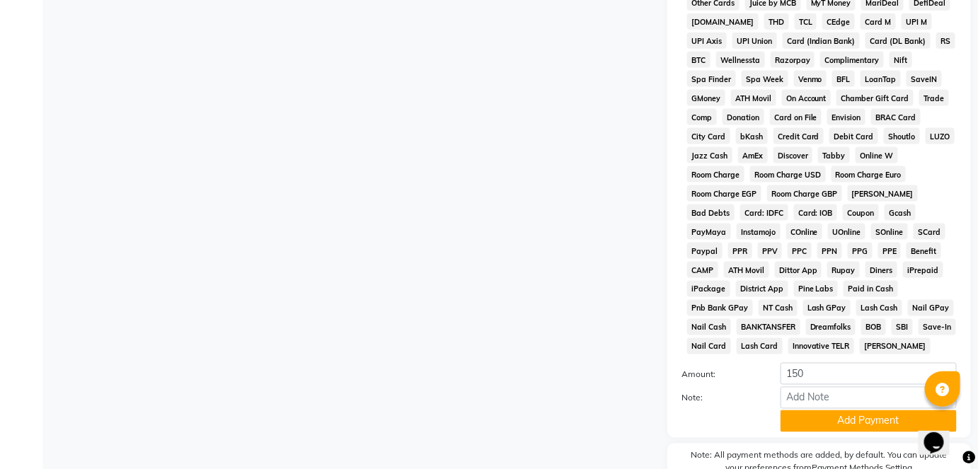
scroll to position [691, 0]
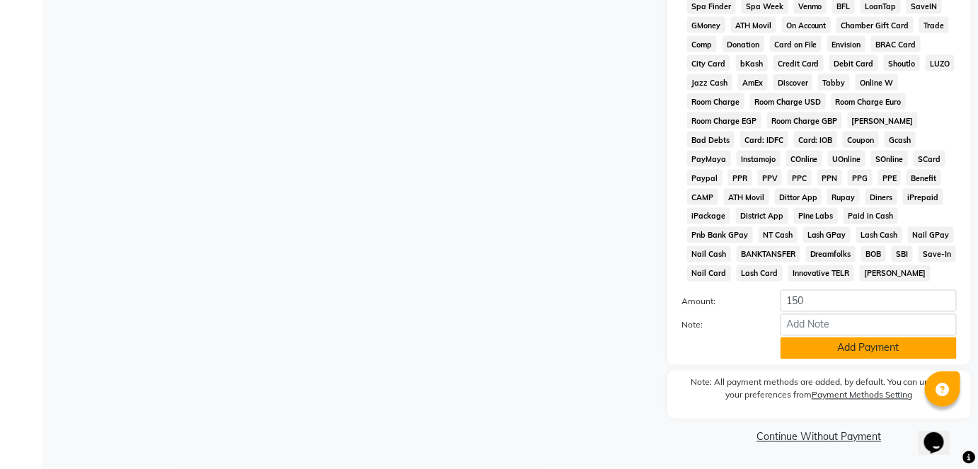
click at [832, 345] on button "Add Payment" at bounding box center [869, 349] width 176 height 22
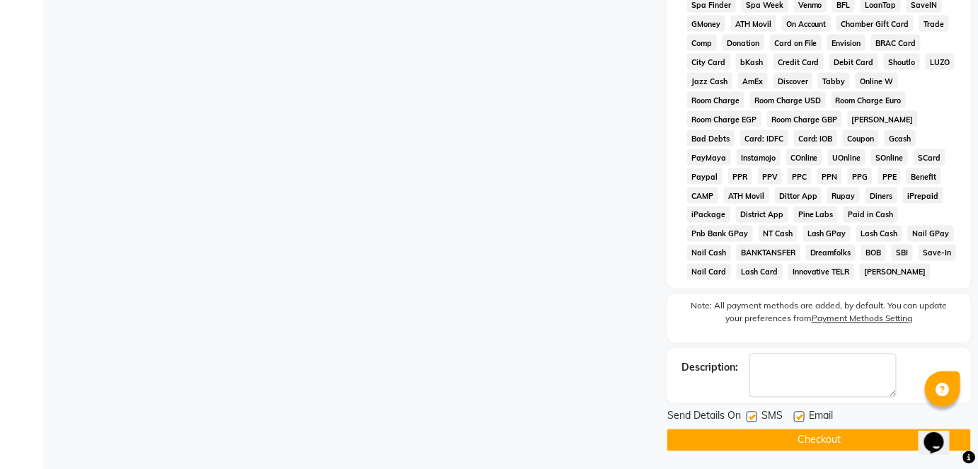
click at [751, 416] on label at bounding box center [752, 417] width 11 height 11
click at [751, 416] on input "checkbox" at bounding box center [751, 417] width 9 height 9
checkbox input "false"
click at [754, 437] on button "Checkout" at bounding box center [819, 441] width 304 height 22
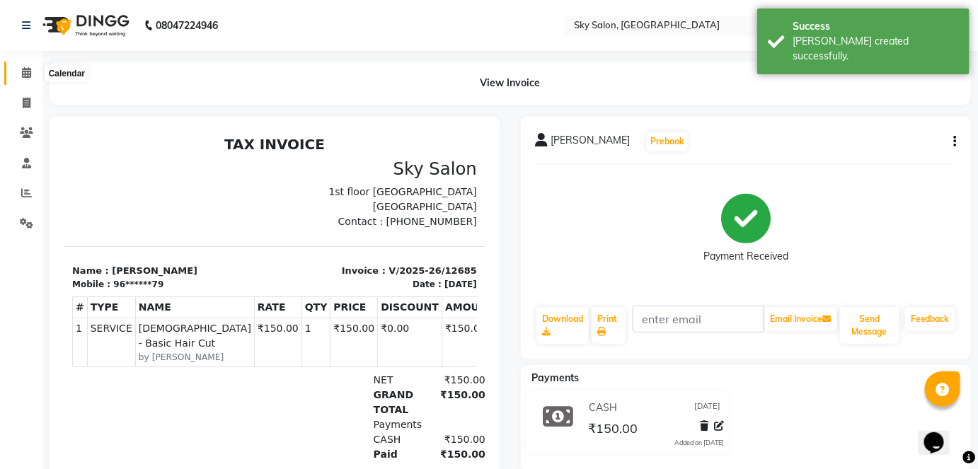
click at [30, 67] on span at bounding box center [26, 73] width 25 height 16
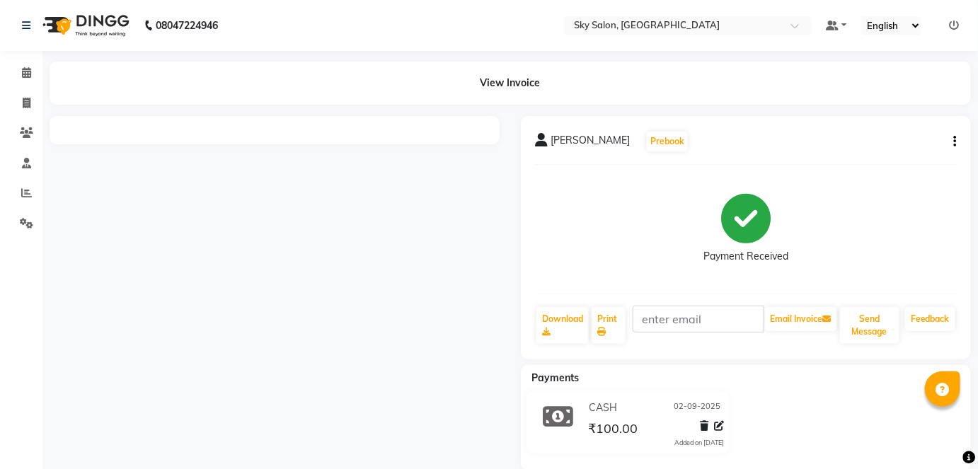
click at [959, 144] on div "mahesh sukhdare Prebook Payment Received Download Print Email Invoice Send Mess…" at bounding box center [746, 237] width 450 height 243
click at [958, 144] on div "mahesh sukhdare Prebook Payment Received Download Print Email Invoice Send Mess…" at bounding box center [746, 237] width 450 height 243
click at [950, 142] on button "button" at bounding box center [952, 141] width 8 height 15
click at [873, 155] on div "Edit Invoice" at bounding box center [885, 160] width 97 height 18
select select "service"
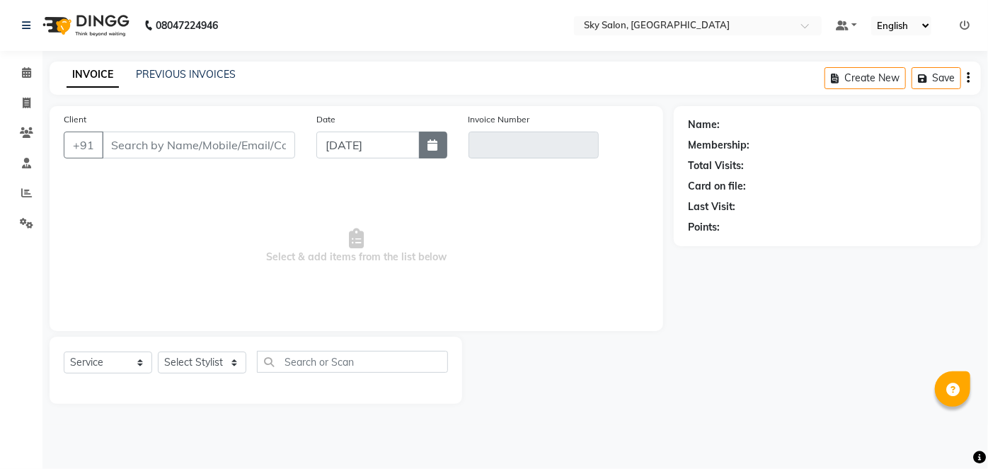
click at [440, 140] on button "button" at bounding box center [433, 145] width 28 height 27
select select "9"
select select "2025"
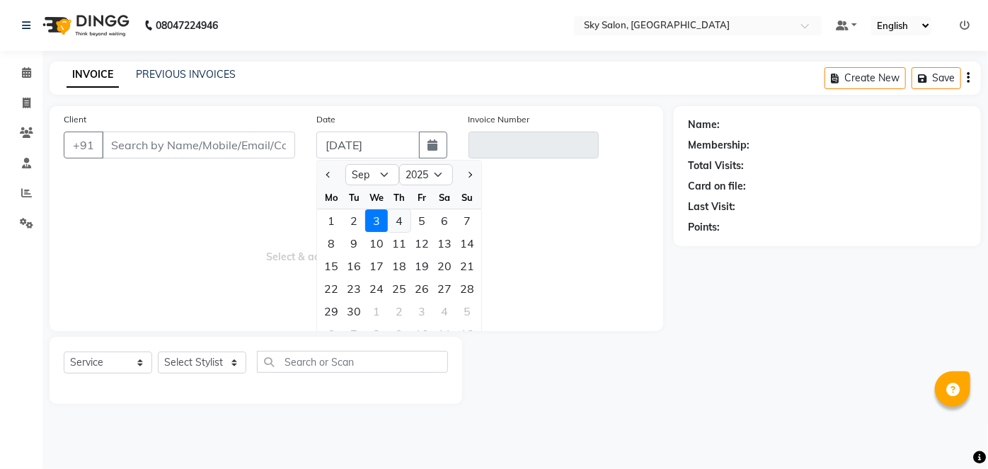
click at [397, 225] on div "4" at bounding box center [399, 220] width 23 height 23
type input "04-09-2025"
type input "12690"
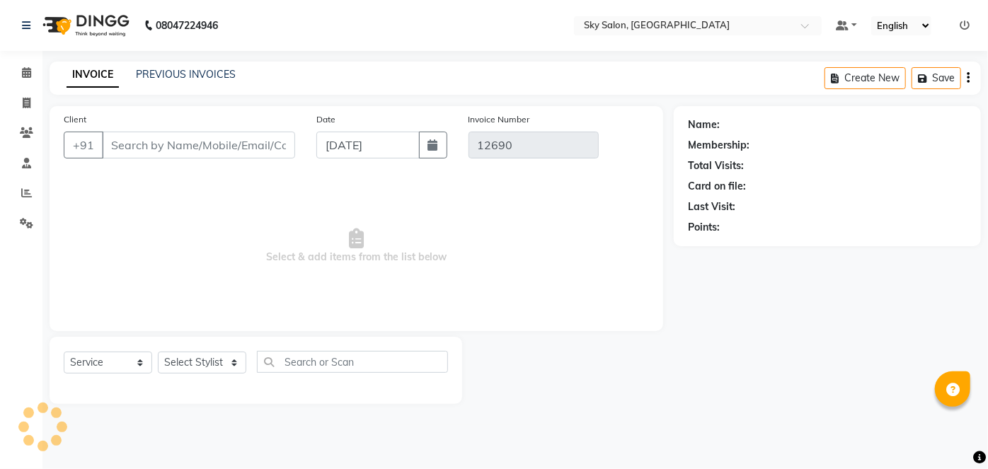
type input "88******93"
type input "V/2025-26/12672"
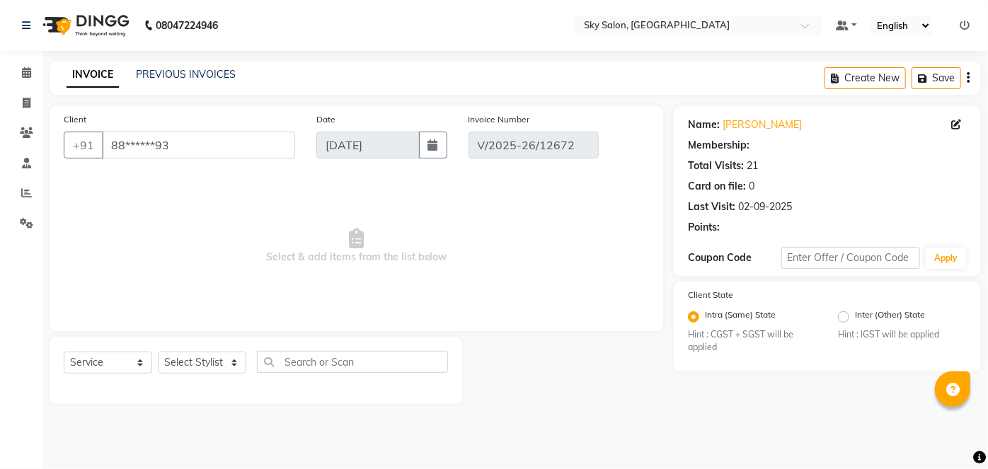
type input "02-09-2025"
select select "select"
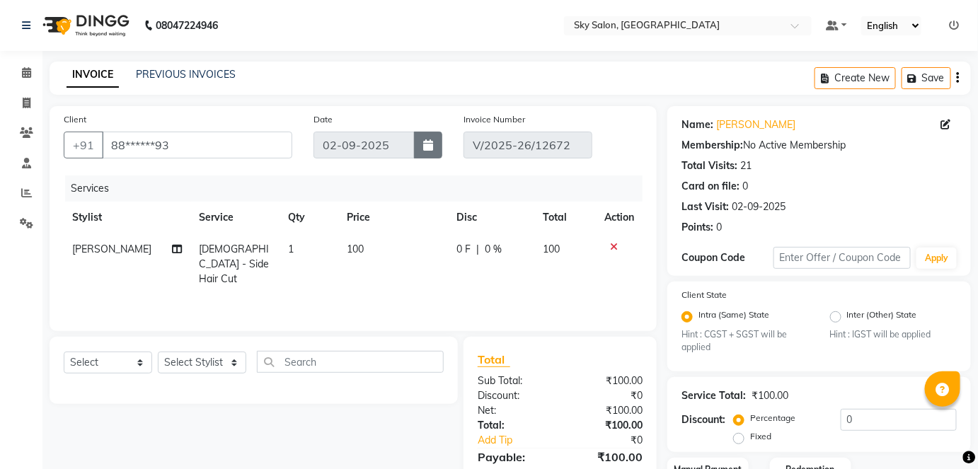
click at [437, 142] on button "button" at bounding box center [428, 145] width 28 height 27
select select "9"
select select "2025"
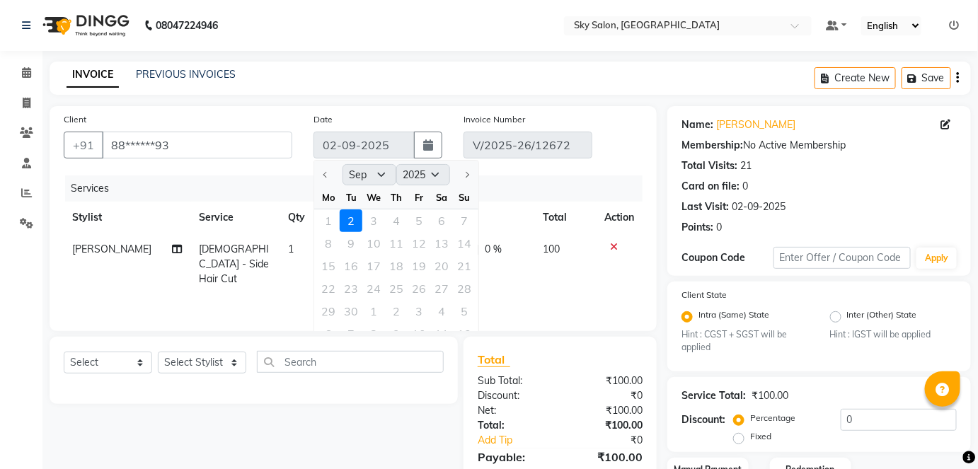
click at [381, 223] on div "1 2 3 4 5 6 7" at bounding box center [396, 220] width 164 height 23
click at [366, 223] on div "1 2 3 4 5 6 7" at bounding box center [396, 220] width 164 height 23
click at [161, 84] on div "INVOICE PREVIOUS INVOICES Create New Save" at bounding box center [510, 78] width 921 height 33
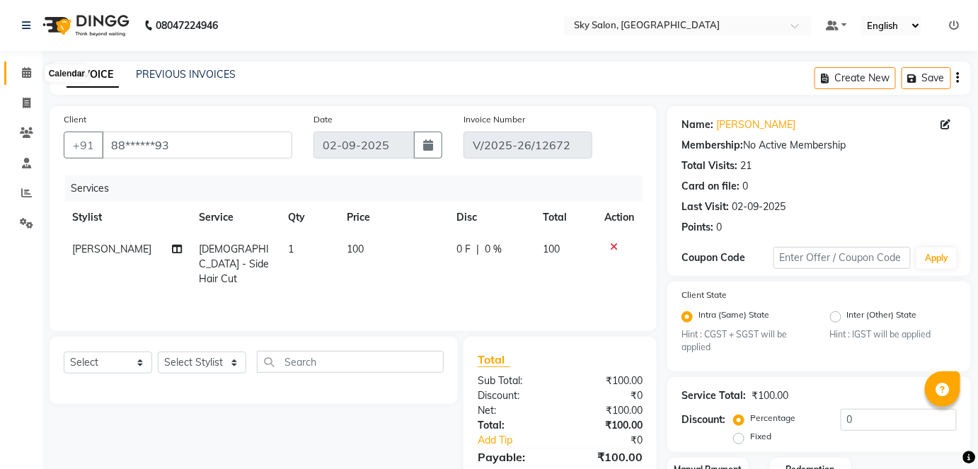
click at [22, 74] on icon at bounding box center [26, 72] width 9 height 11
